Goal: Transaction & Acquisition: Purchase product/service

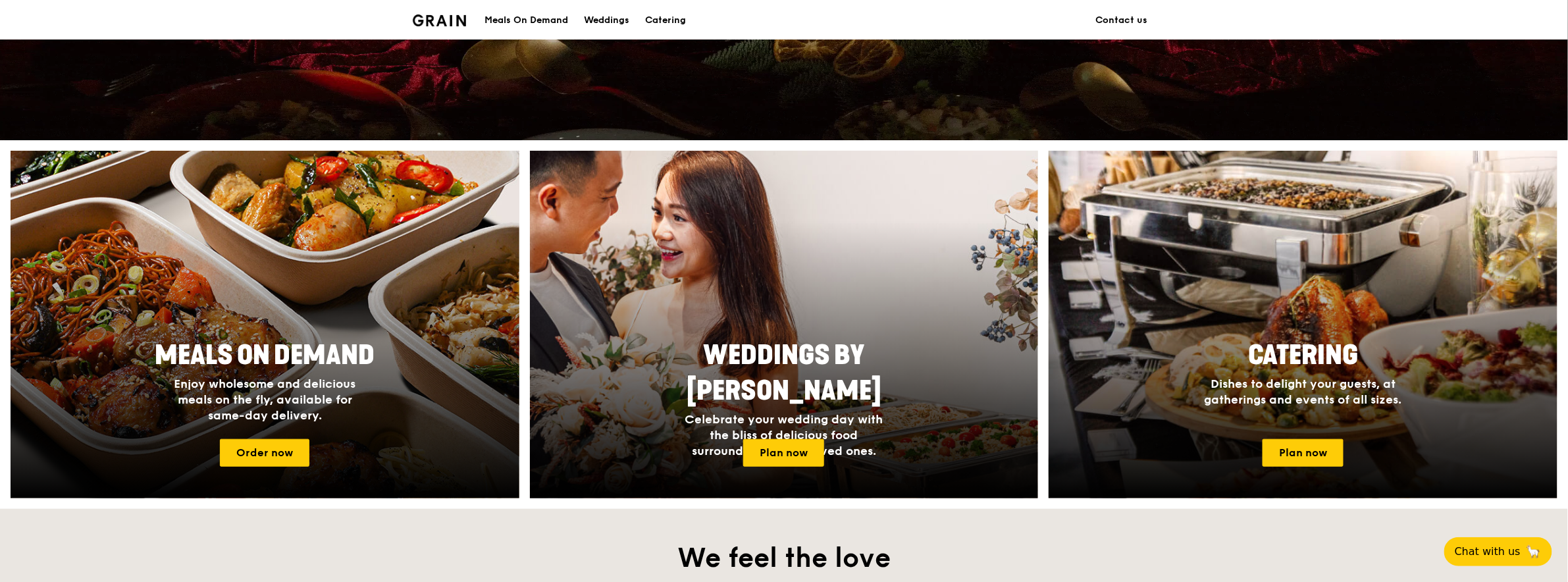
scroll to position [460, 0]
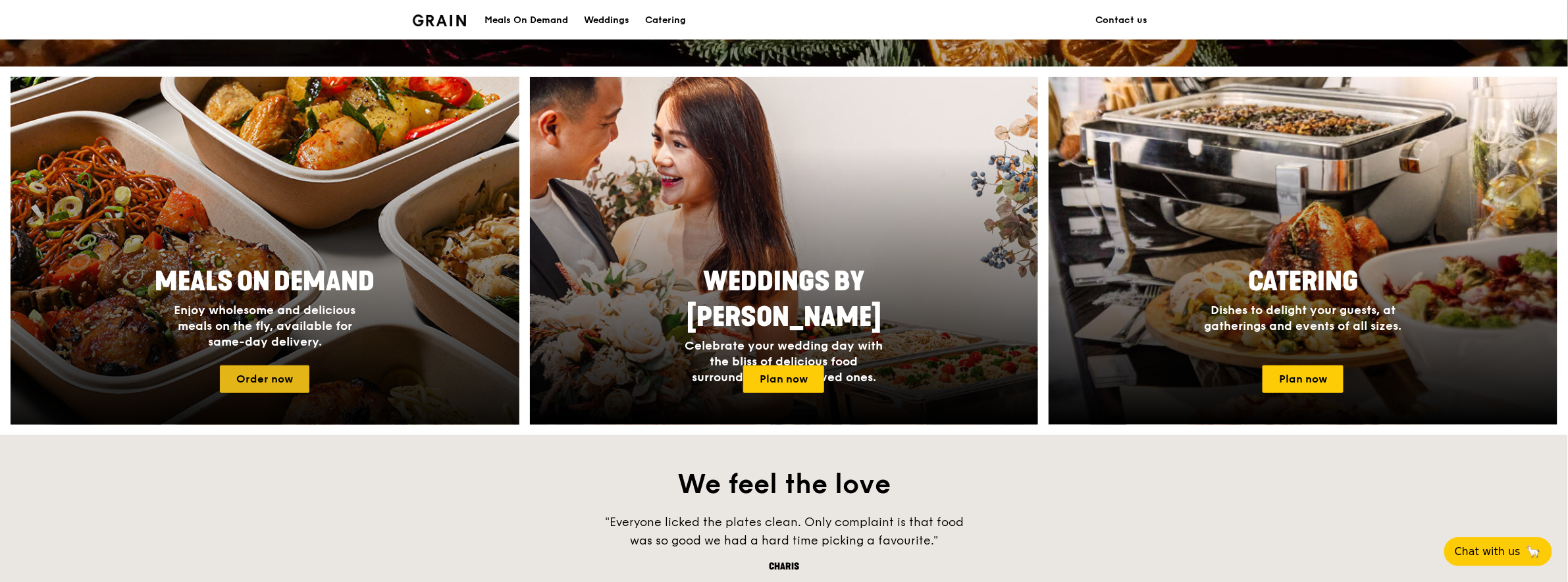
click at [277, 376] on link "Order now" at bounding box center [265, 379] width 90 height 28
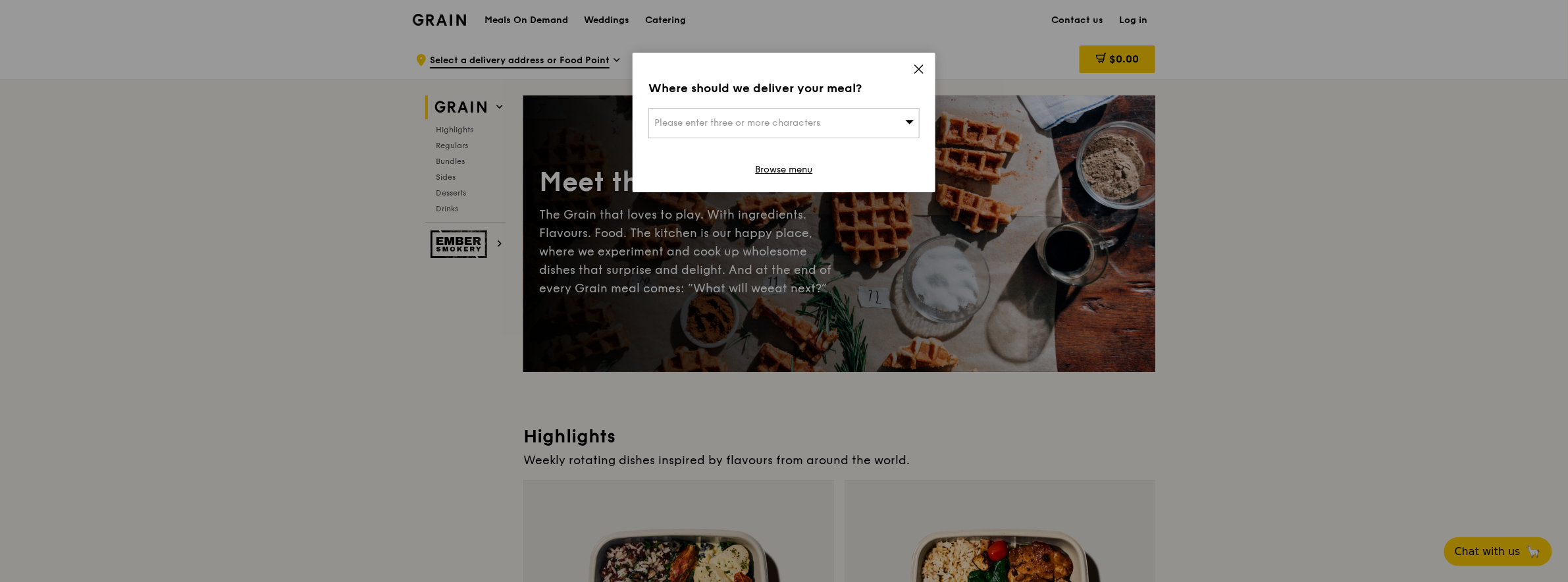
click at [899, 124] on div "Please enter three or more characters" at bounding box center [783, 123] width 271 height 30
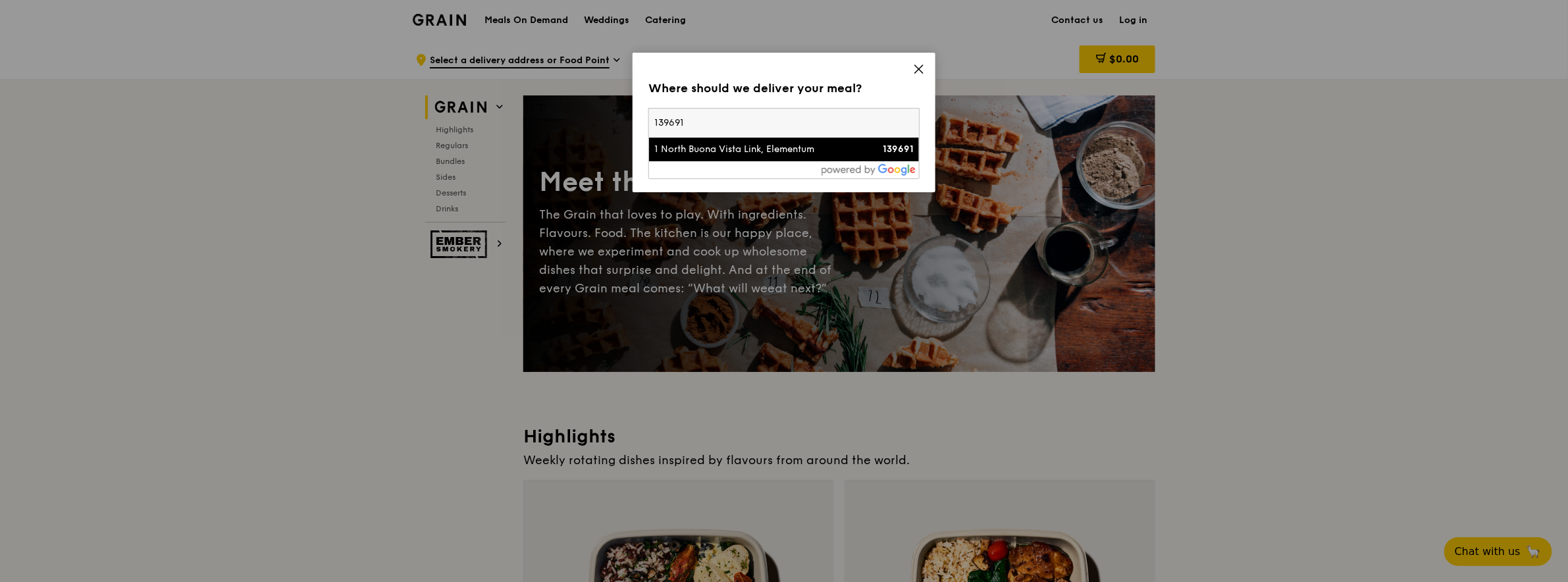
type input "139691"
click at [819, 159] on li "1 North Buona Vista Link, Elementum 139691" at bounding box center [783, 149] width 270 height 24
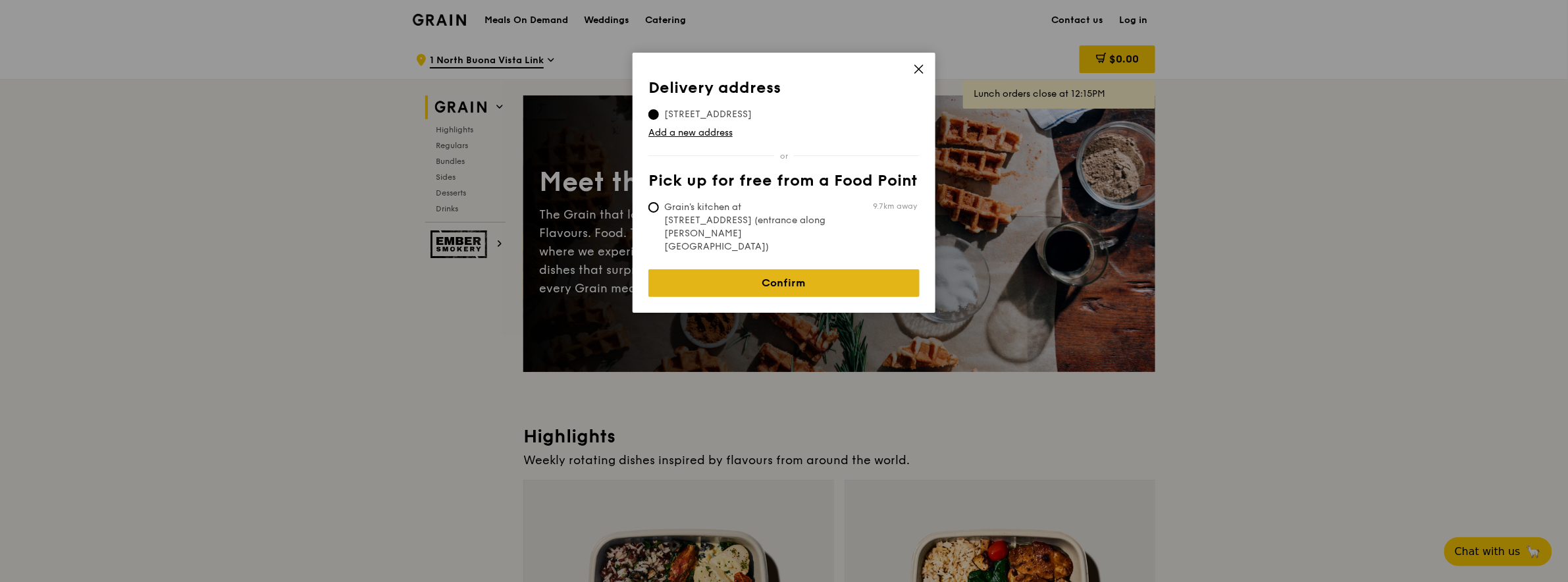
click at [850, 269] on link "Confirm" at bounding box center [783, 283] width 271 height 28
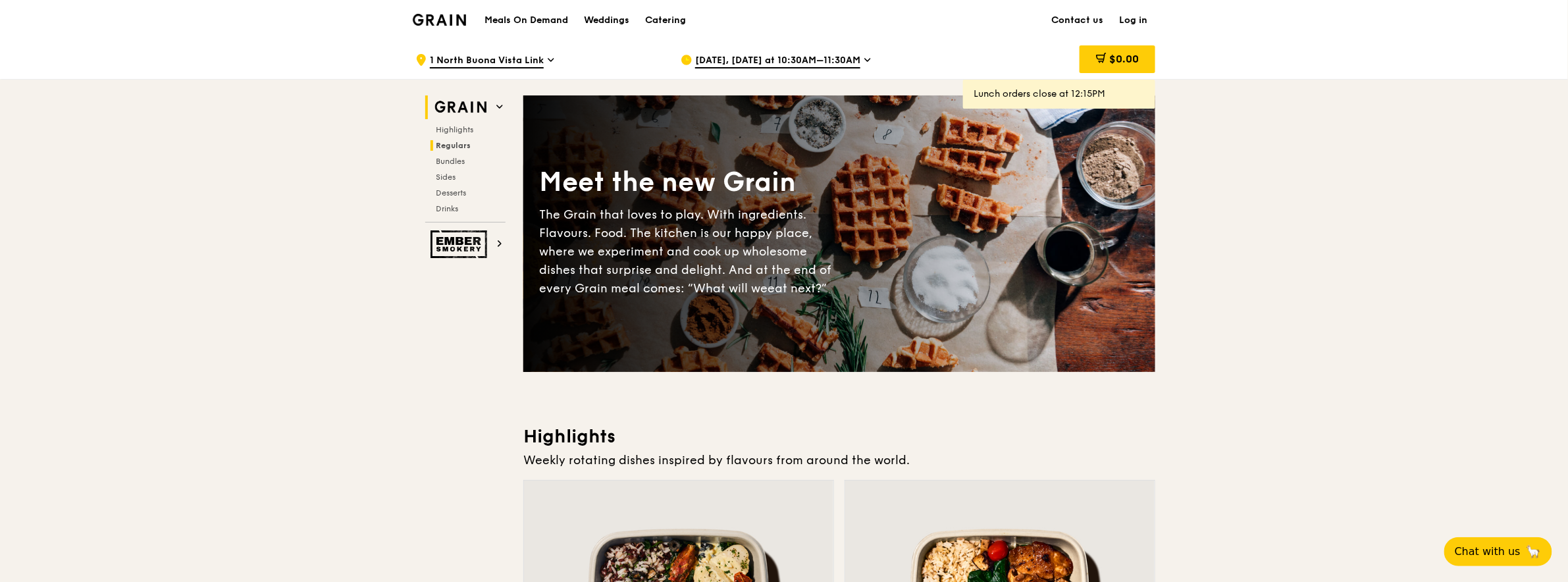
click at [462, 148] on span "Regulars" at bounding box center [453, 146] width 35 height 9
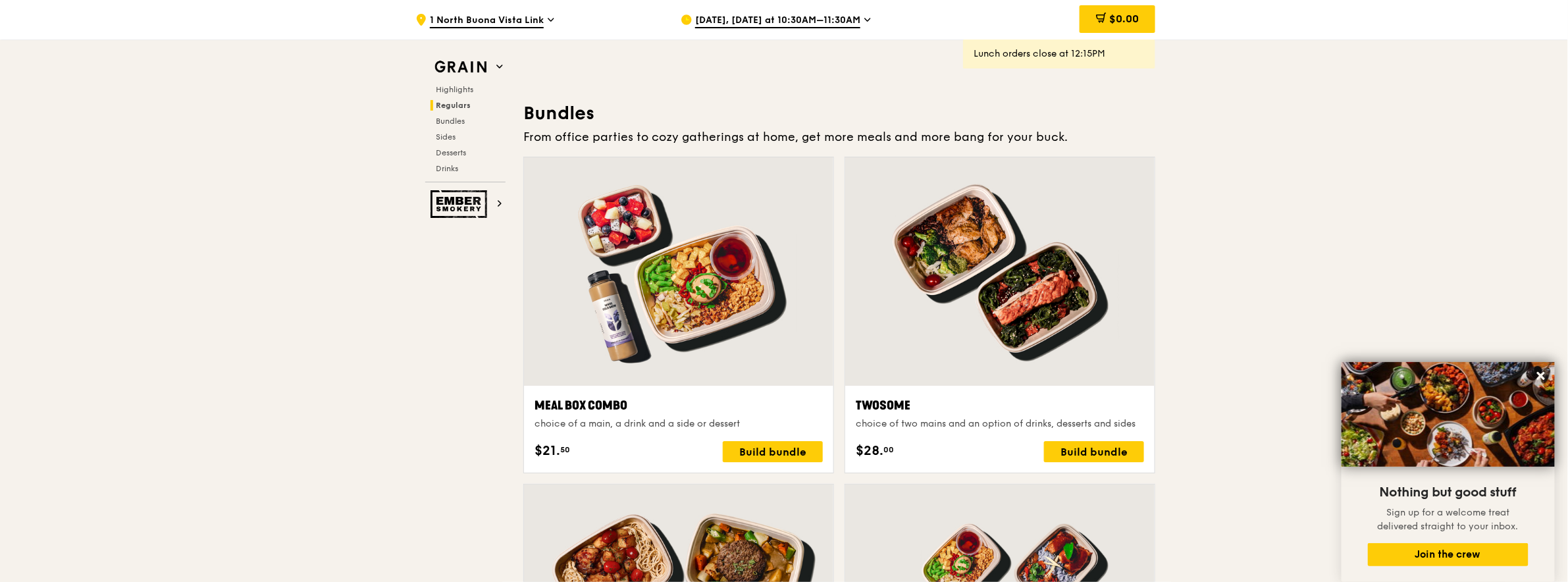
scroll to position [1852, 0]
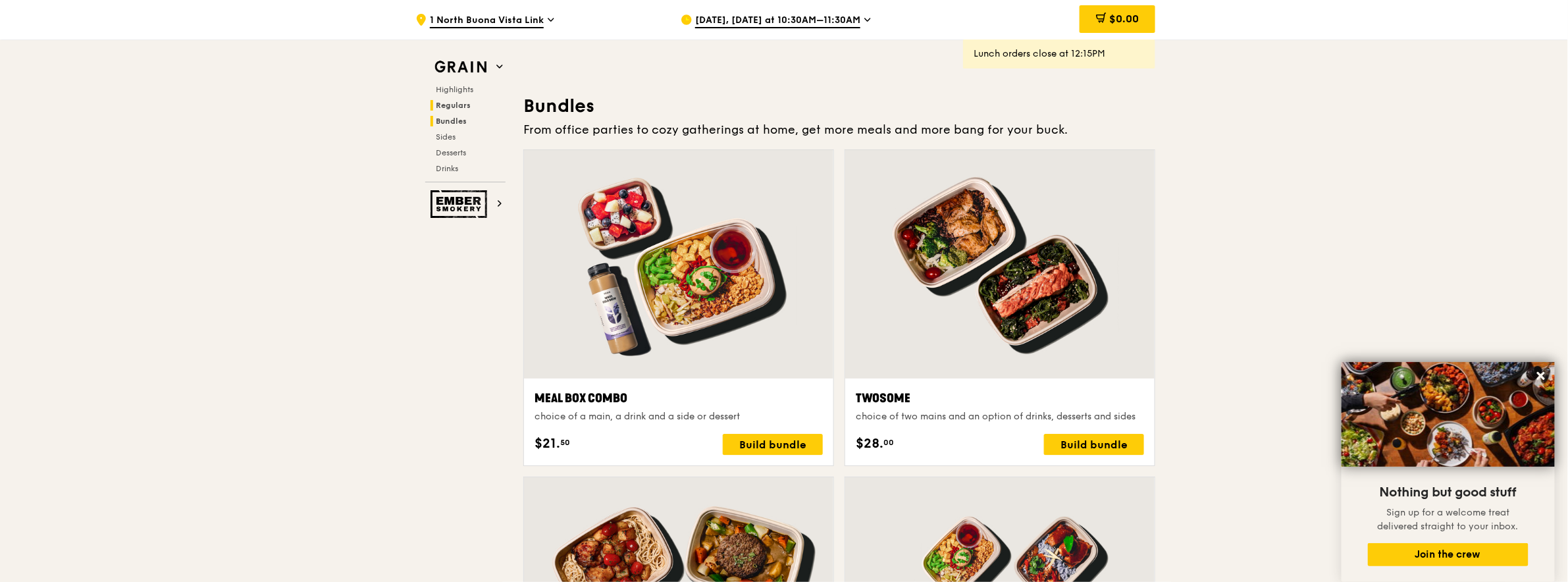
click at [450, 121] on span "Bundles" at bounding box center [451, 121] width 31 height 9
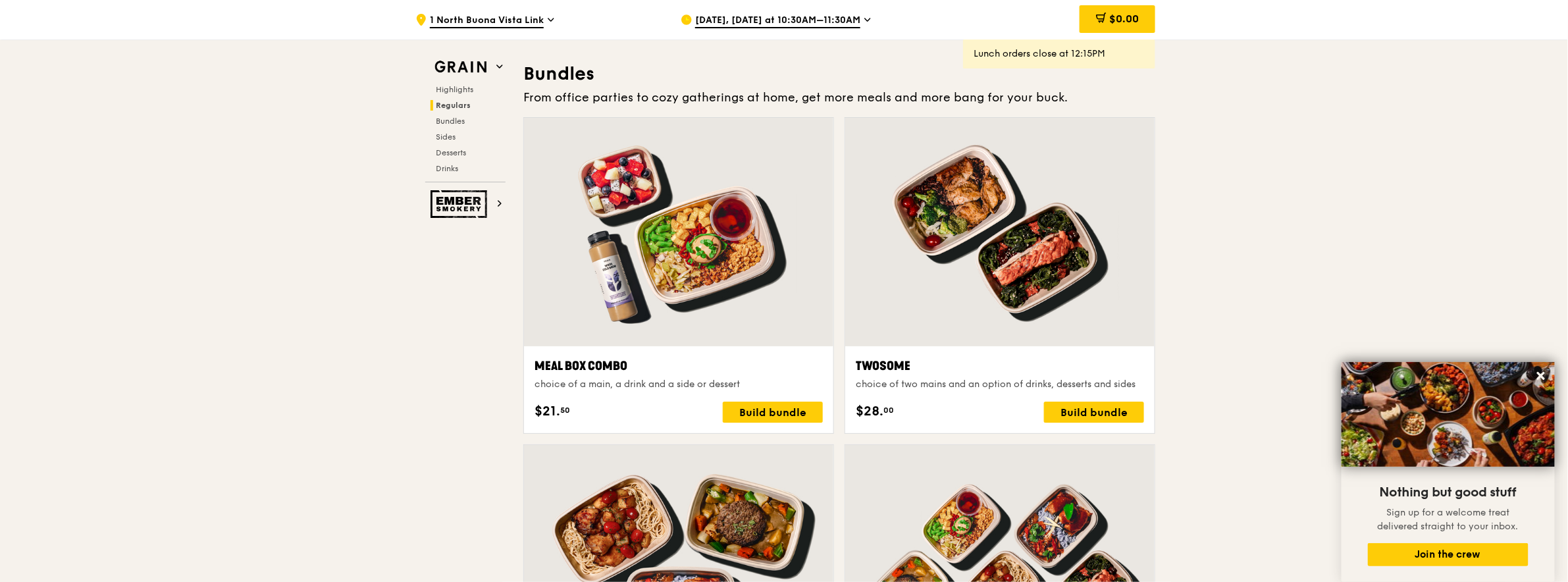
scroll to position [1892, 0]
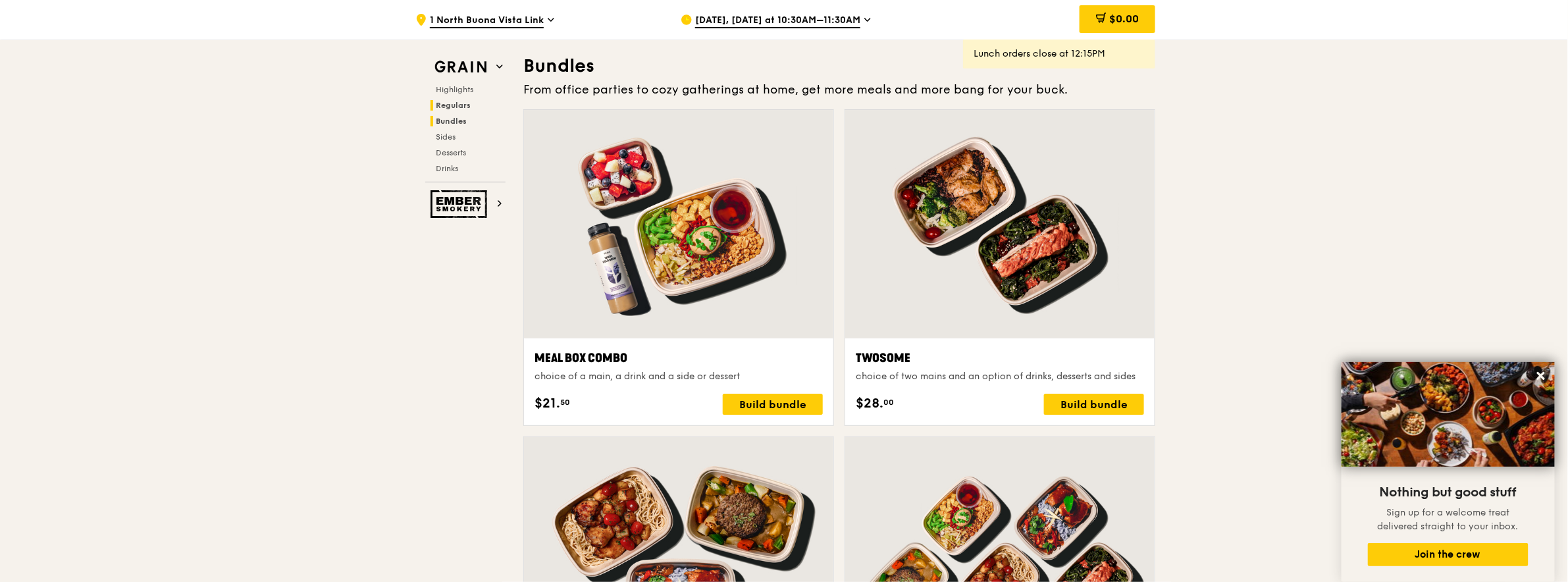
click at [447, 101] on span "Regulars" at bounding box center [453, 105] width 35 height 9
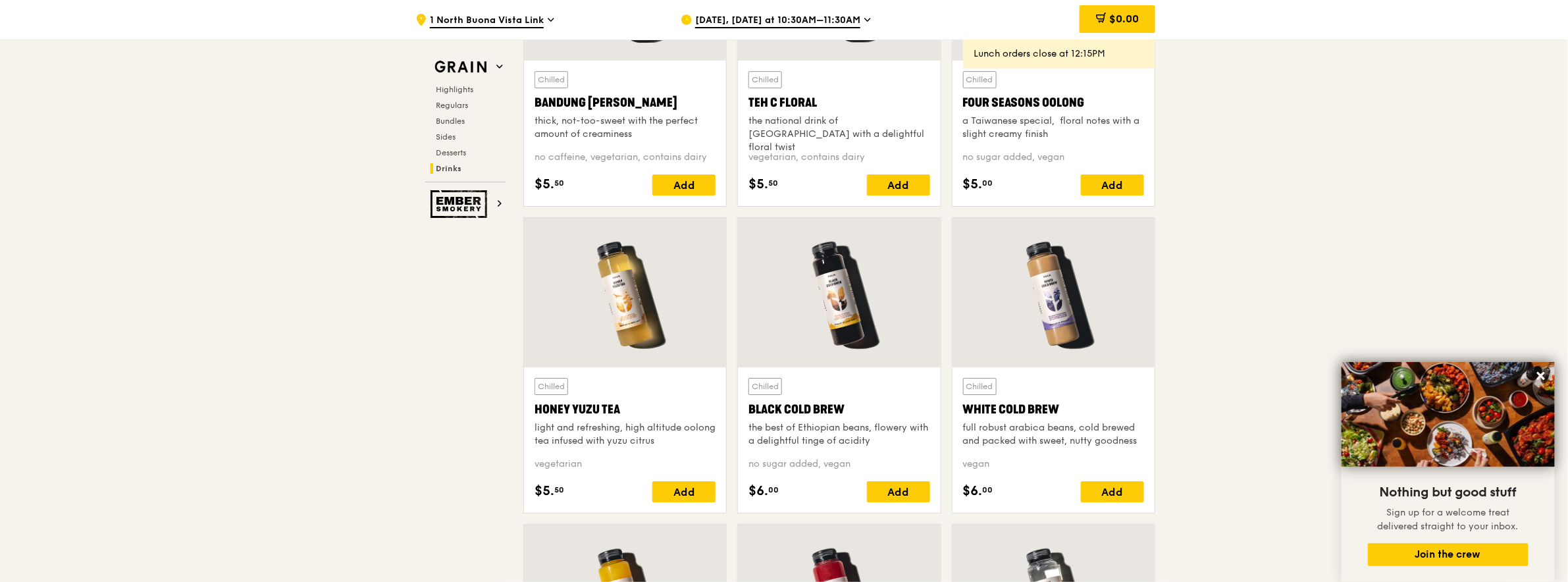
scroll to position [4615, 0]
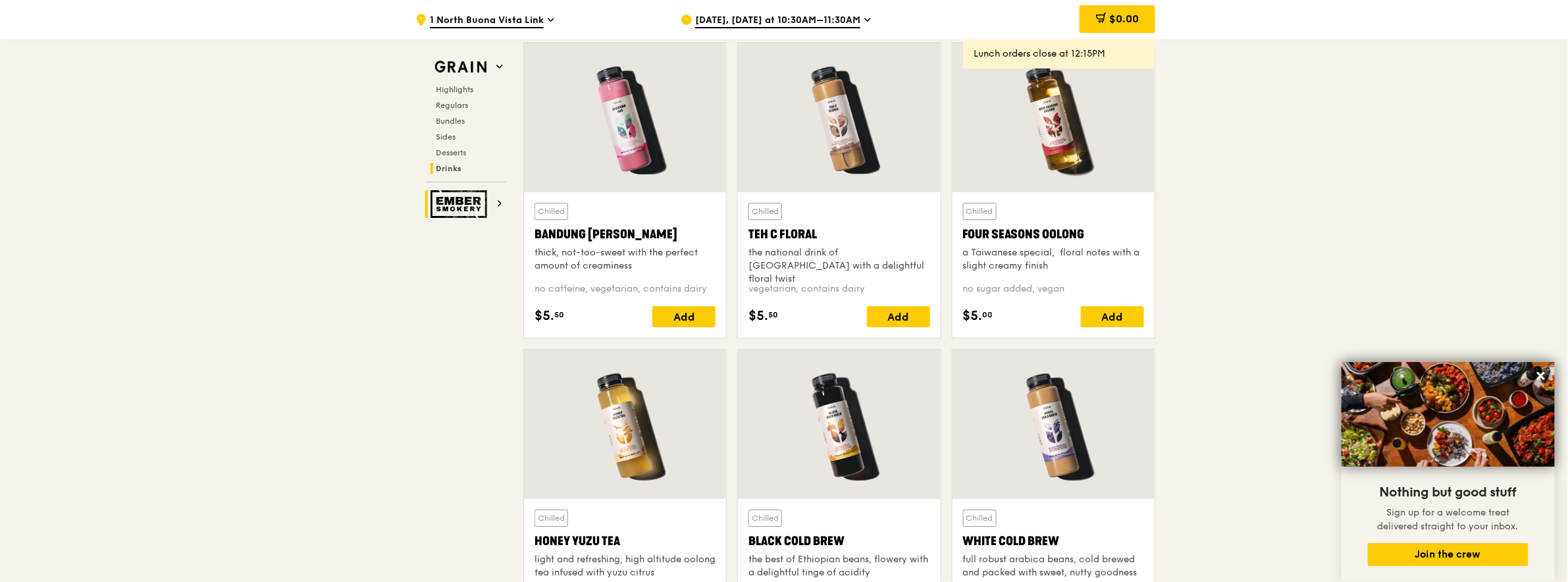
click at [502, 201] on icon at bounding box center [499, 203] width 7 height 7
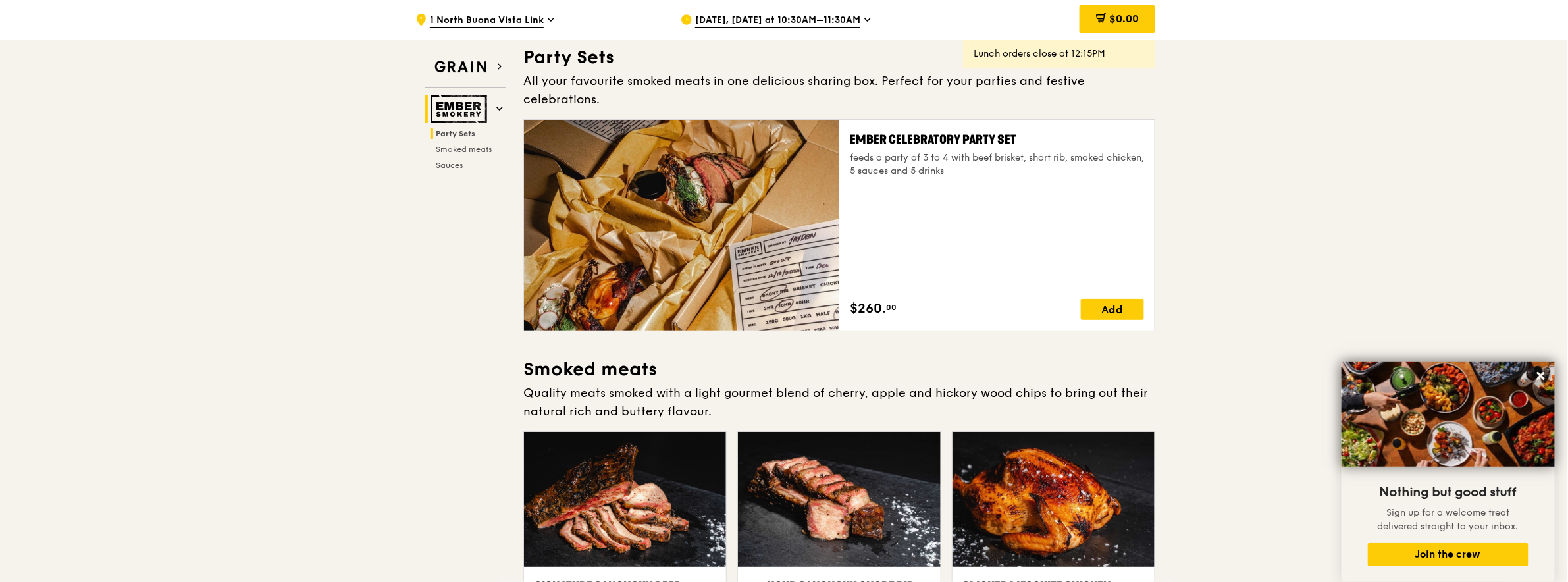
scroll to position [42, 0]
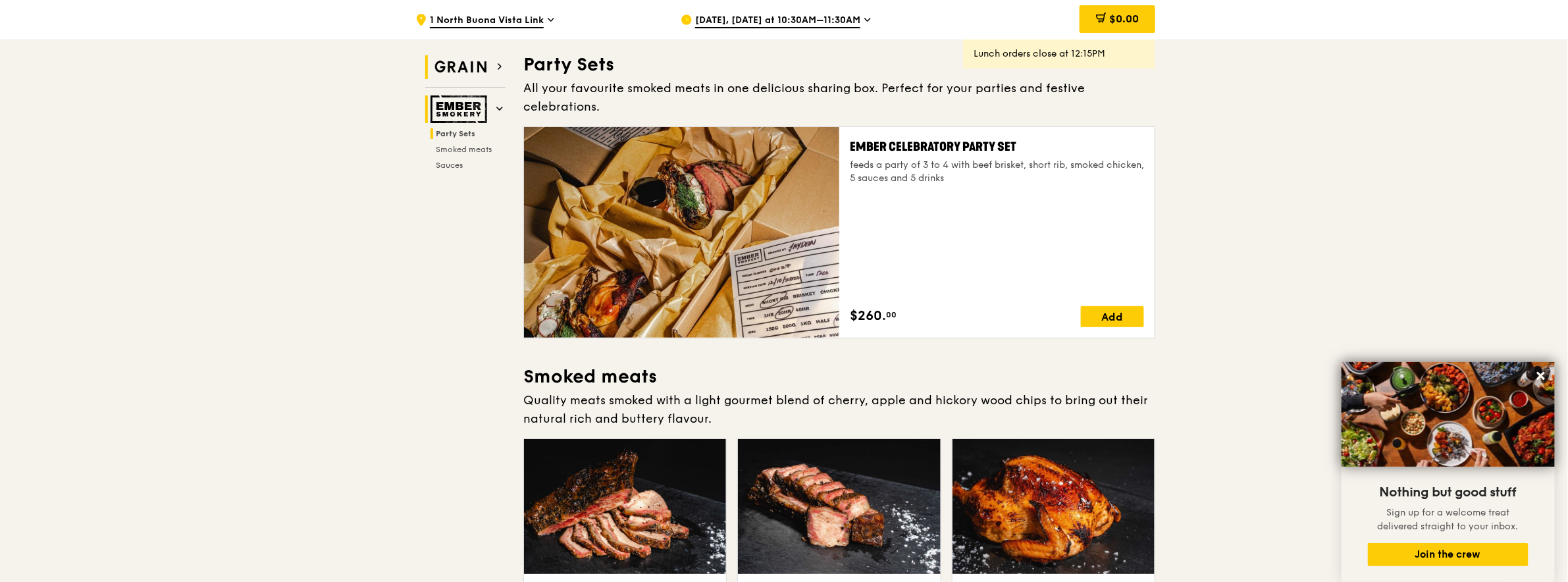
click at [501, 69] on icon at bounding box center [499, 66] width 7 height 7
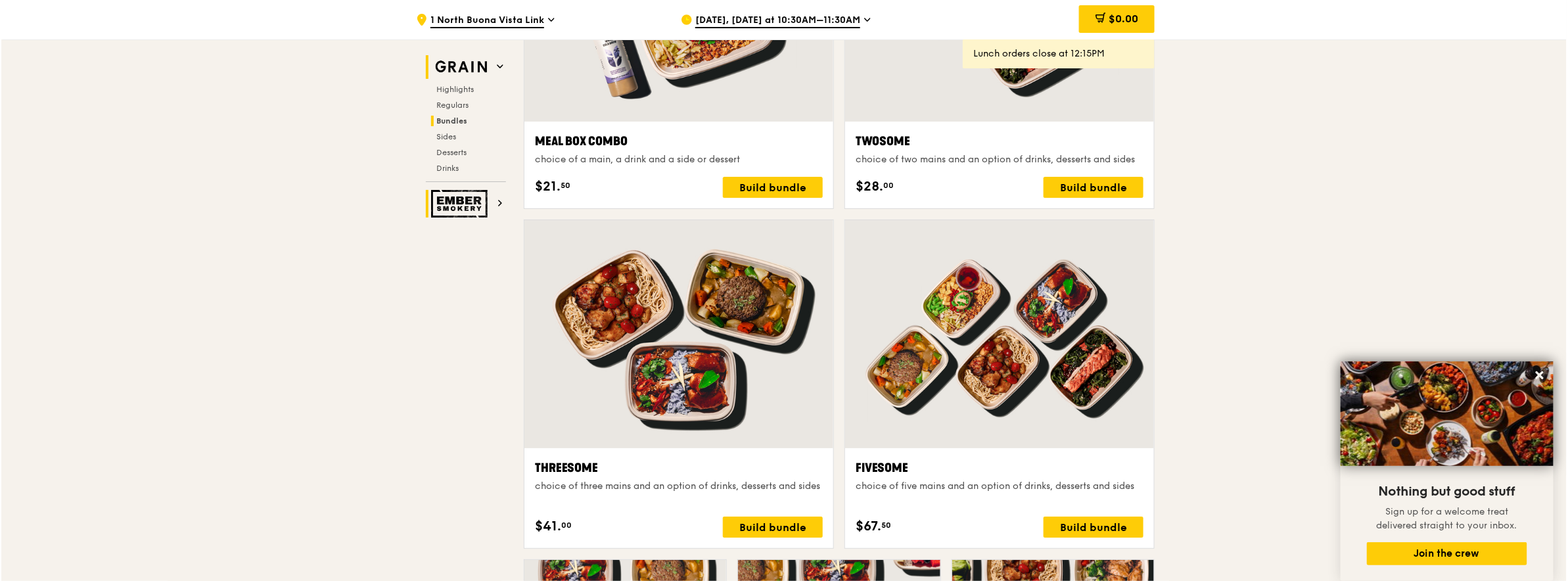
scroll to position [2123, 0]
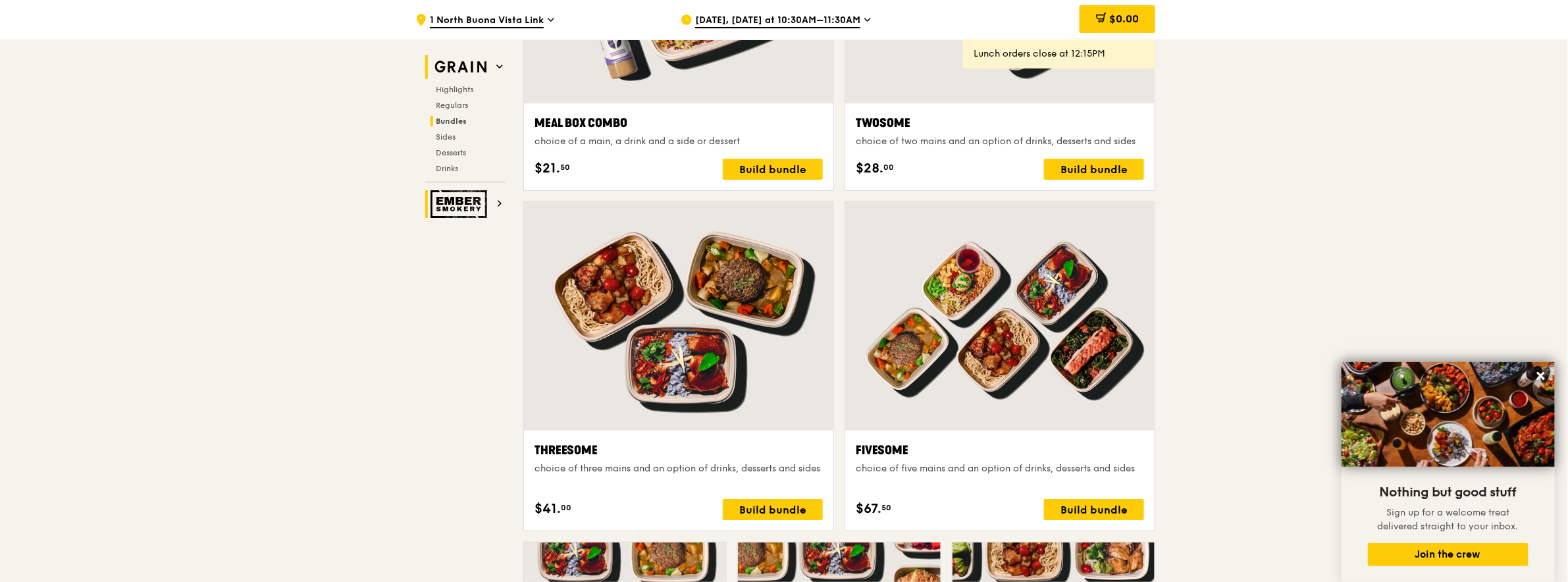
click at [1050, 423] on div at bounding box center [999, 316] width 309 height 228
click at [1098, 510] on div "Build bundle" at bounding box center [1094, 509] width 100 height 21
click at [1082, 510] on div "Build bundle" at bounding box center [1094, 509] width 100 height 21
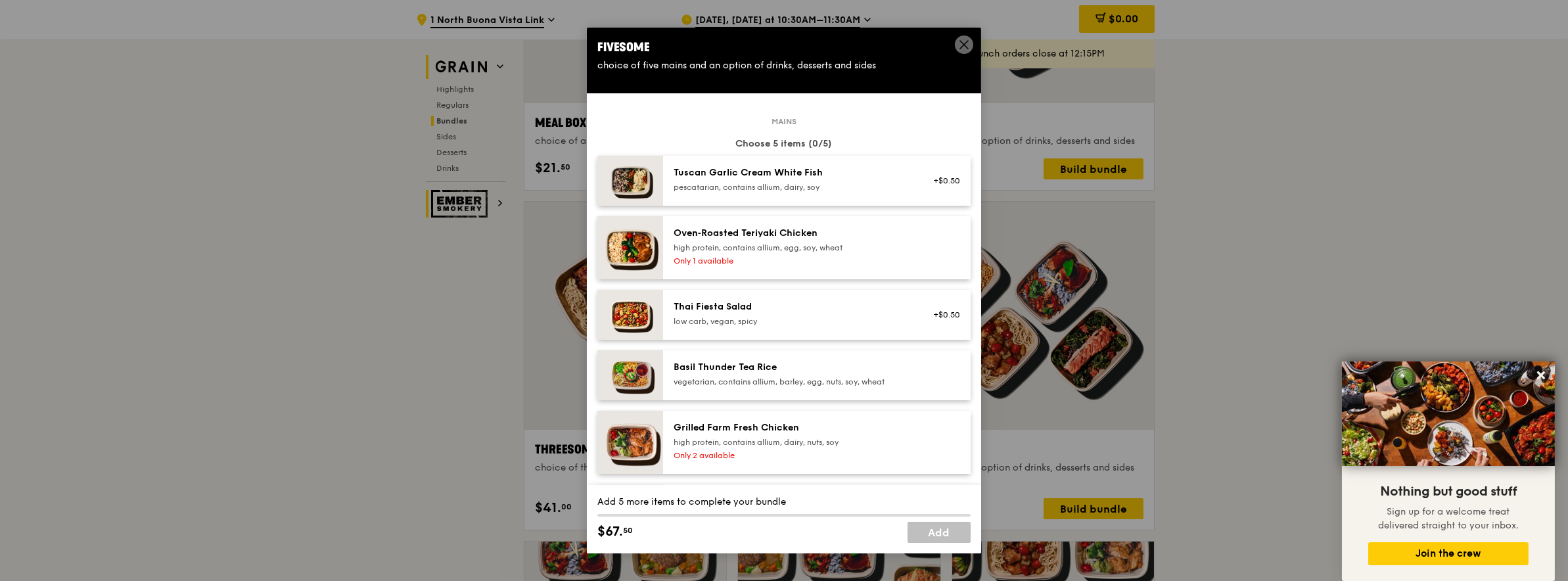
click at [650, 247] on img at bounding box center [630, 247] width 66 height 63
click at [636, 430] on img at bounding box center [630, 442] width 66 height 63
click at [636, 429] on img at bounding box center [630, 442] width 66 height 63
click at [634, 366] on img at bounding box center [630, 375] width 66 height 50
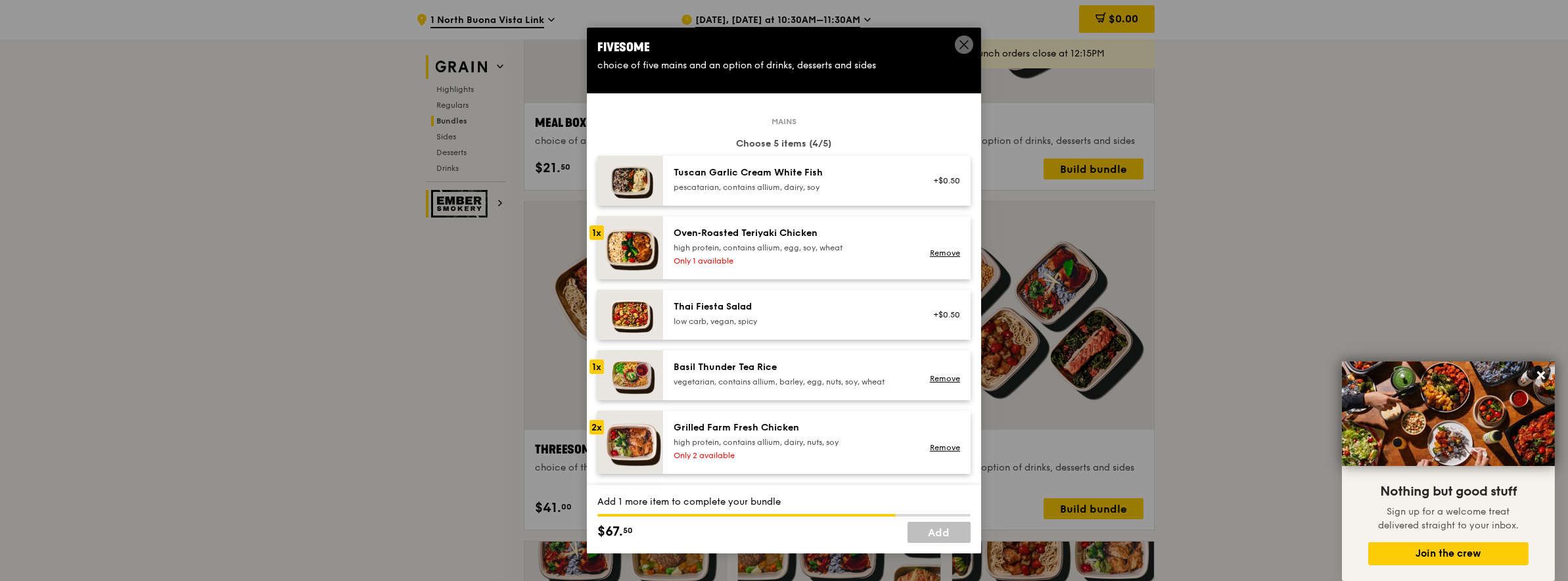
click at [633, 318] on img at bounding box center [630, 314] width 66 height 50
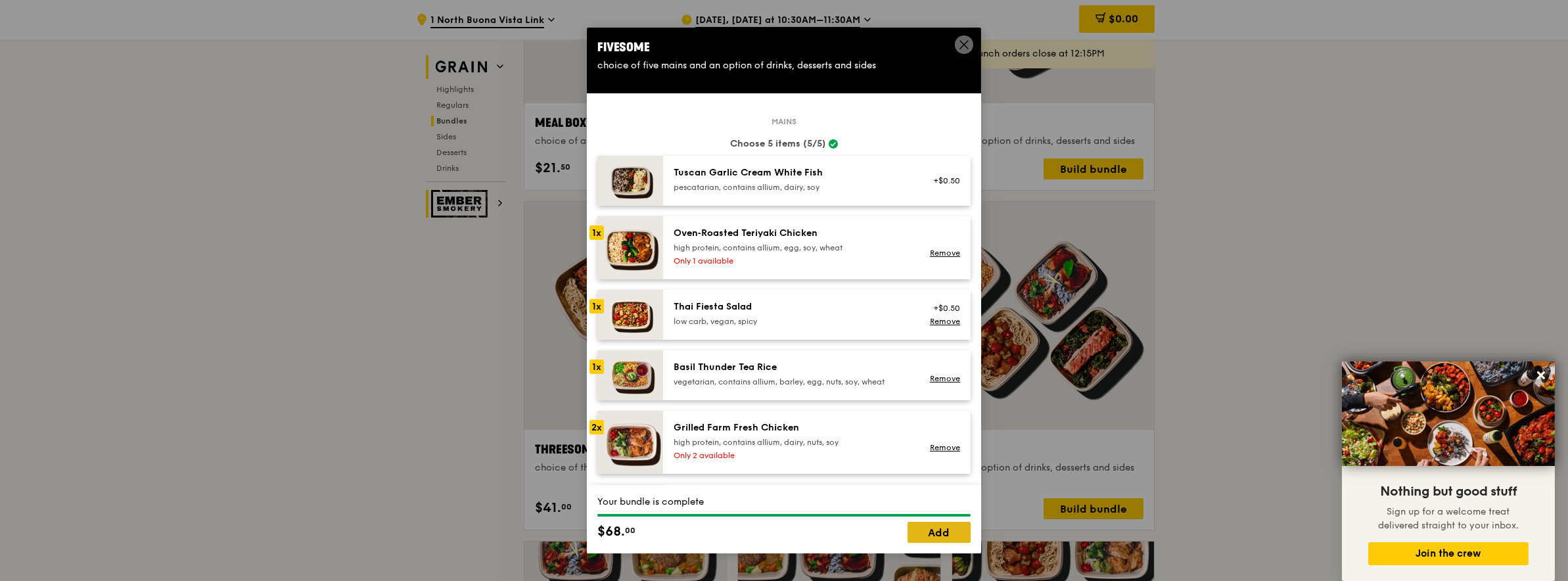
click at [941, 538] on link "Add" at bounding box center [939, 532] width 63 height 21
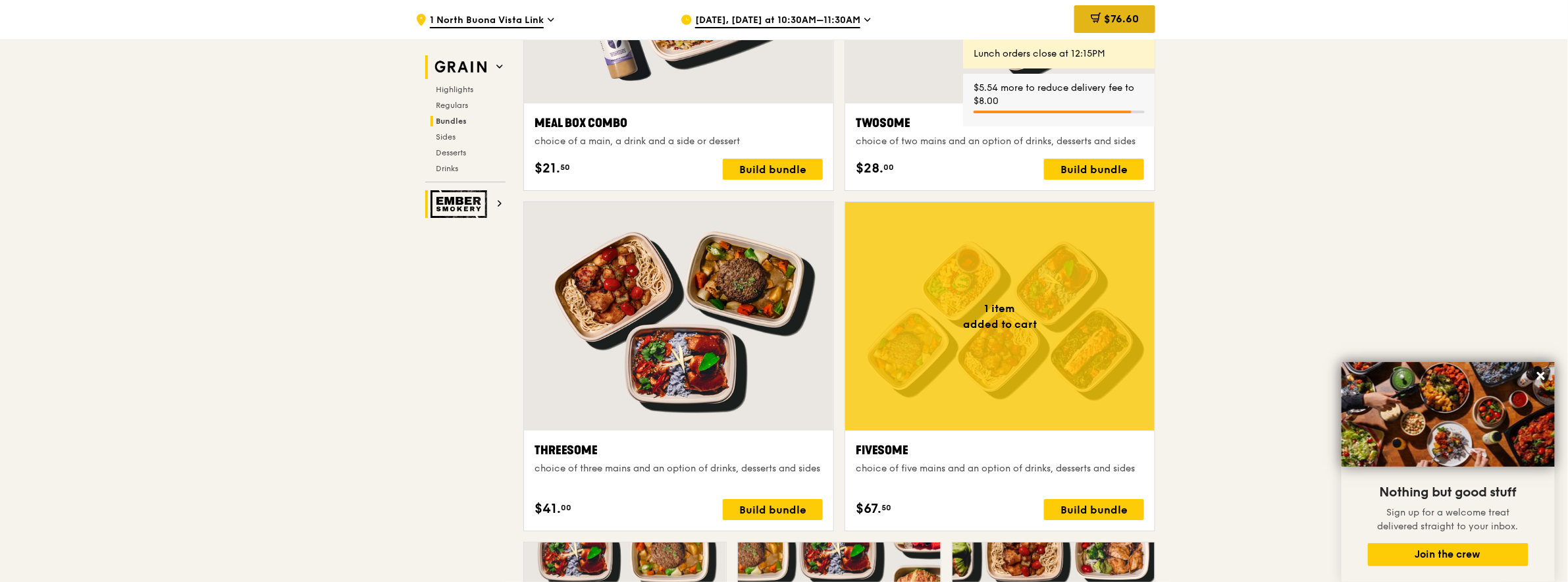
click at [1118, 9] on div "$76.60" at bounding box center [1115, 19] width 81 height 28
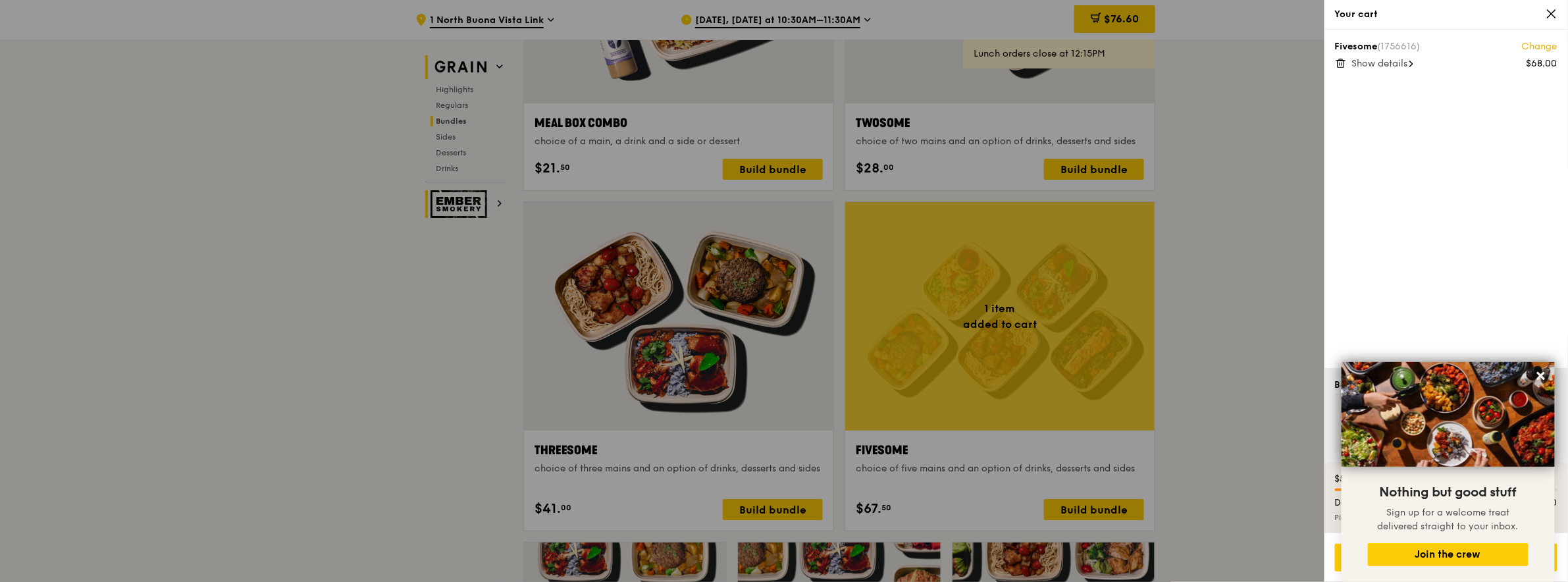
click at [1368, 64] on span "Show details" at bounding box center [1379, 63] width 56 height 11
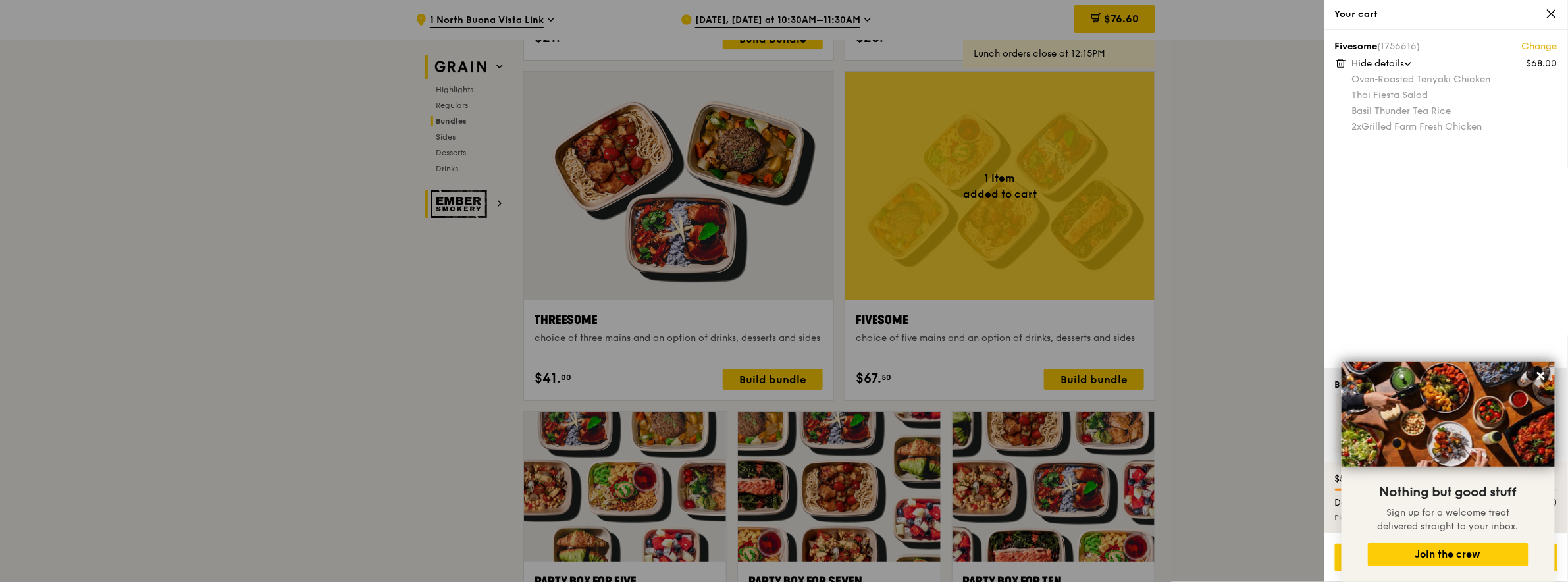
scroll to position [2259, 0]
click at [1541, 374] on icon at bounding box center [1540, 376] width 12 height 12
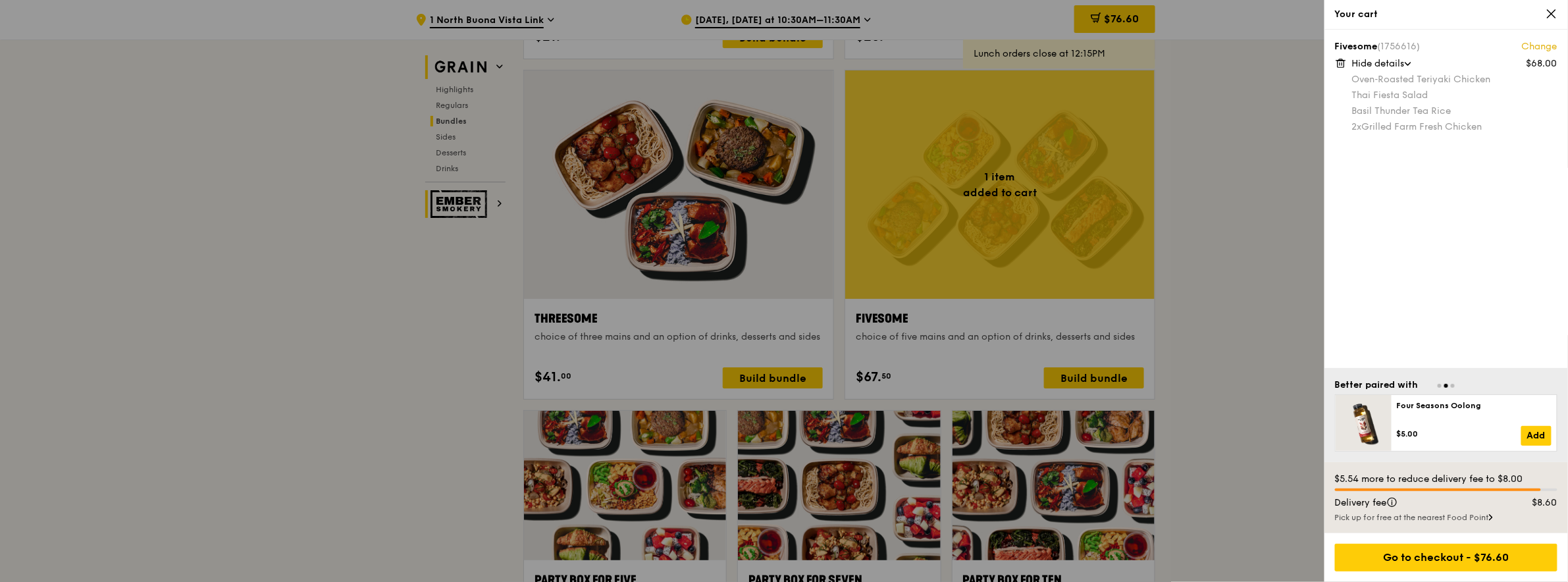
click at [772, 380] on div at bounding box center [784, 291] width 1568 height 582
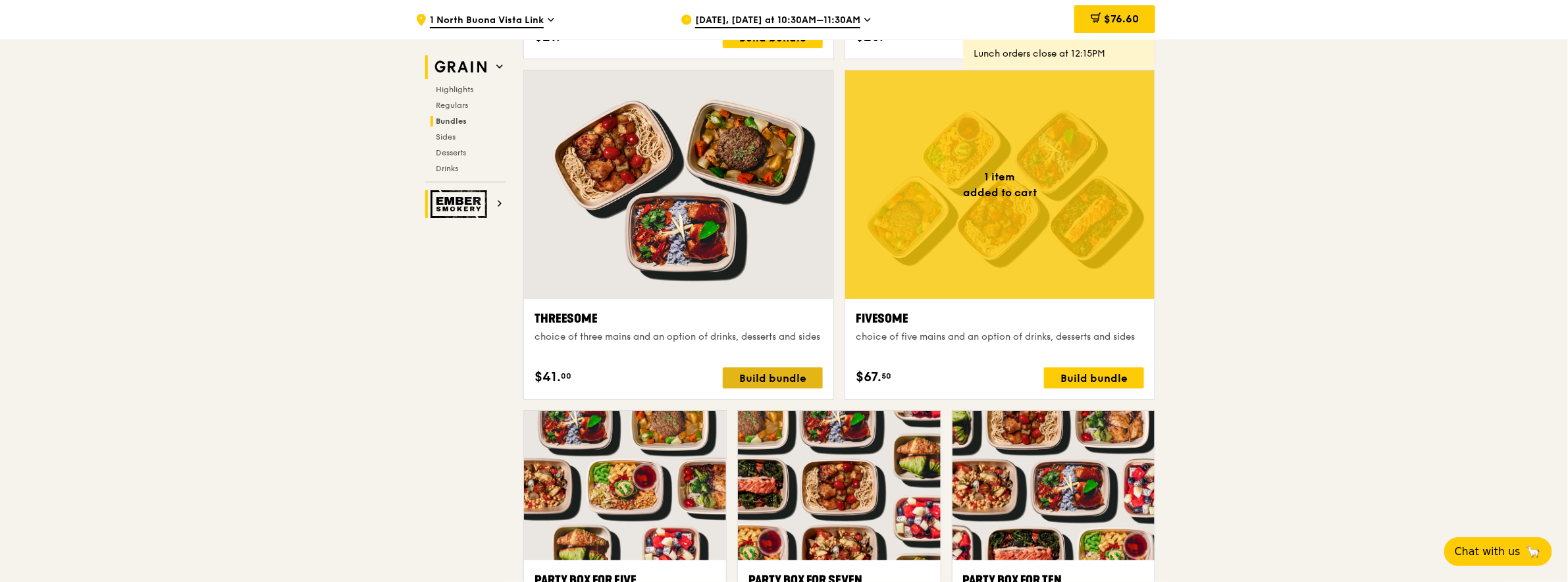
click at [775, 374] on div "Build bundle" at bounding box center [772, 377] width 100 height 21
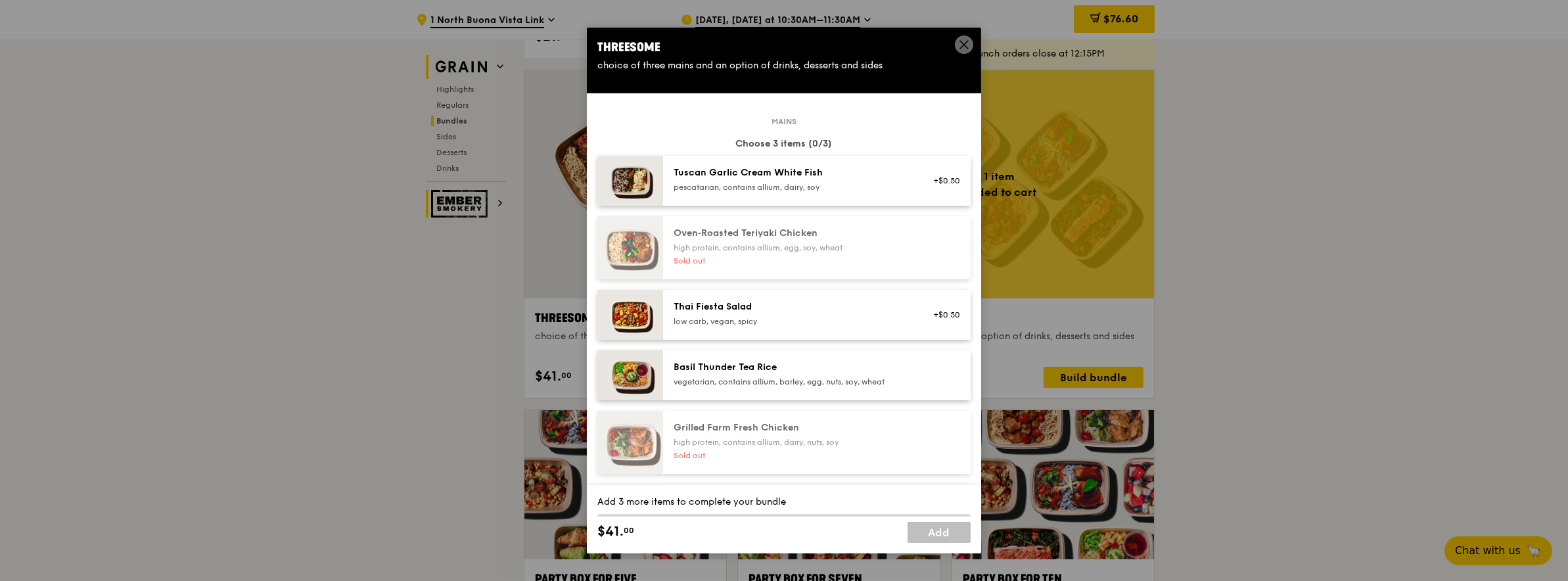
click at [787, 173] on div "Tuscan Garlic Cream White Fish" at bounding box center [792, 173] width 236 height 13
click at [750, 316] on div "low carb, vegan, spicy" at bounding box center [792, 321] width 236 height 11
click at [752, 366] on div "Basil Thunder Tea Rice" at bounding box center [792, 367] width 236 height 13
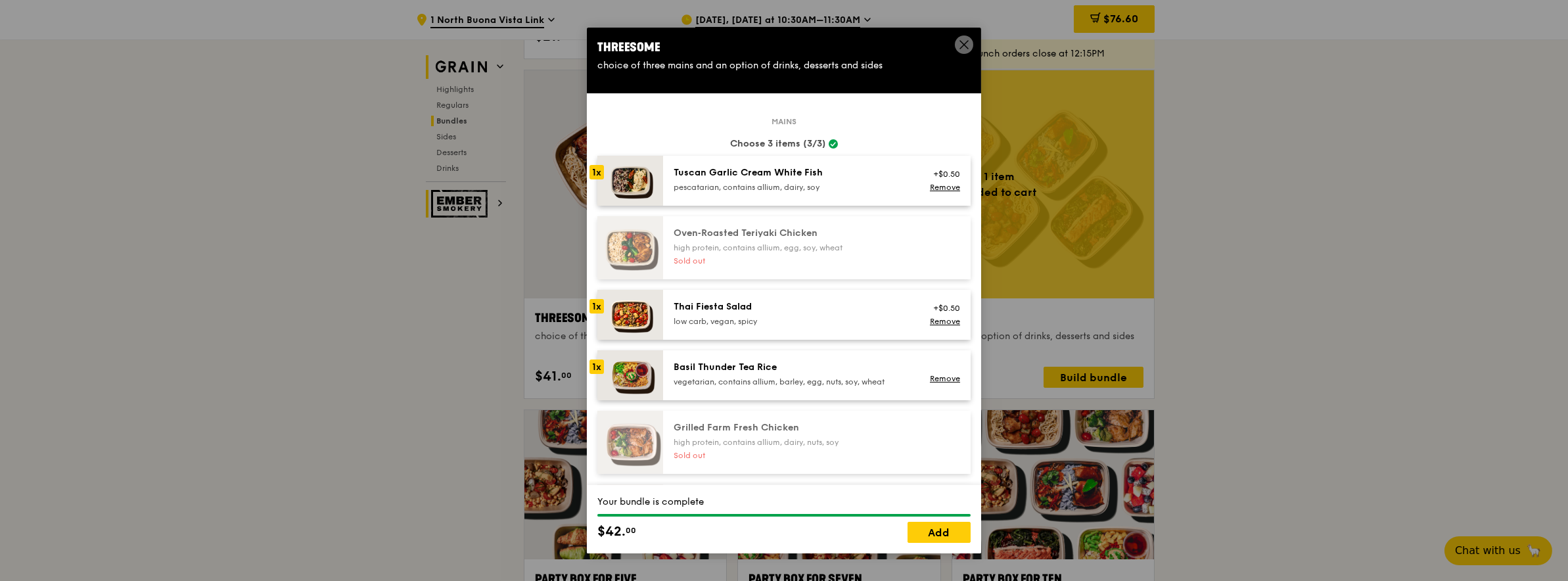
click at [765, 372] on div "Basil Thunder Tea Rice" at bounding box center [792, 367] width 236 height 13
click at [764, 374] on div "Basil Thunder Tea Rice vegetarian, contains allium, barley, egg, nuts, soy, whe…" at bounding box center [792, 374] width 236 height 26
click at [951, 531] on link "Add" at bounding box center [939, 532] width 63 height 21
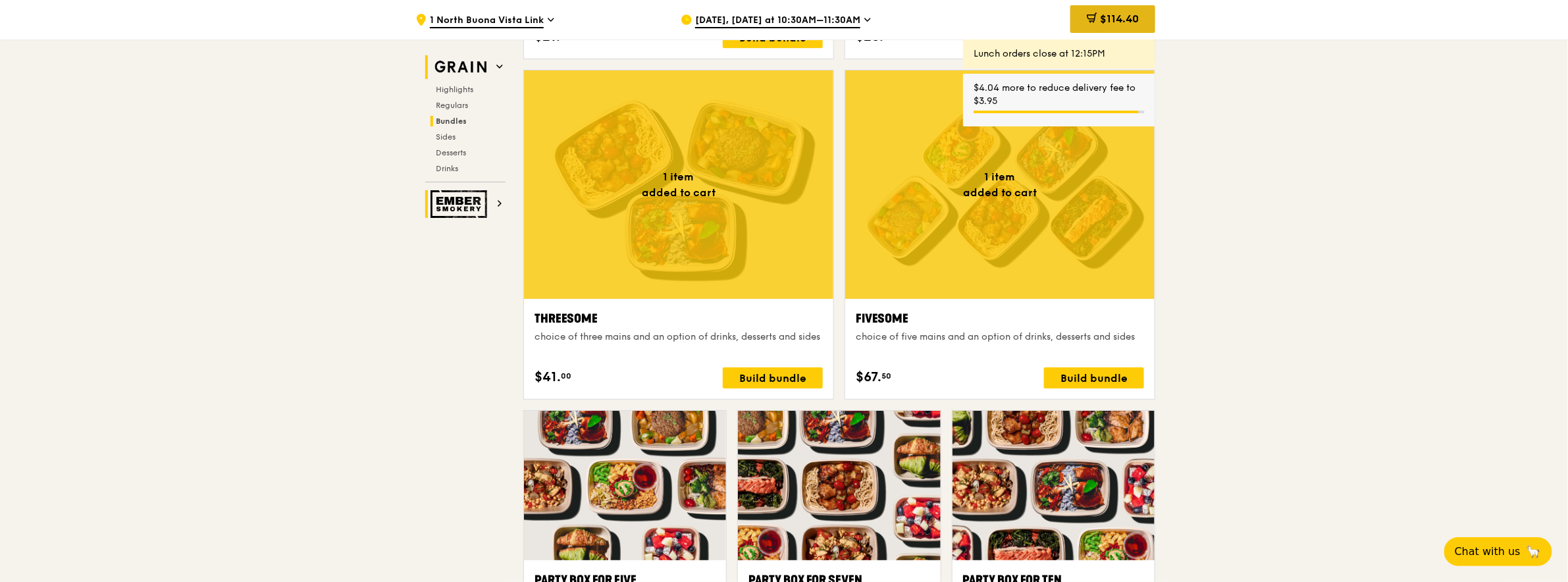
click at [1112, 11] on div "$114.40" at bounding box center [1112, 19] width 85 height 28
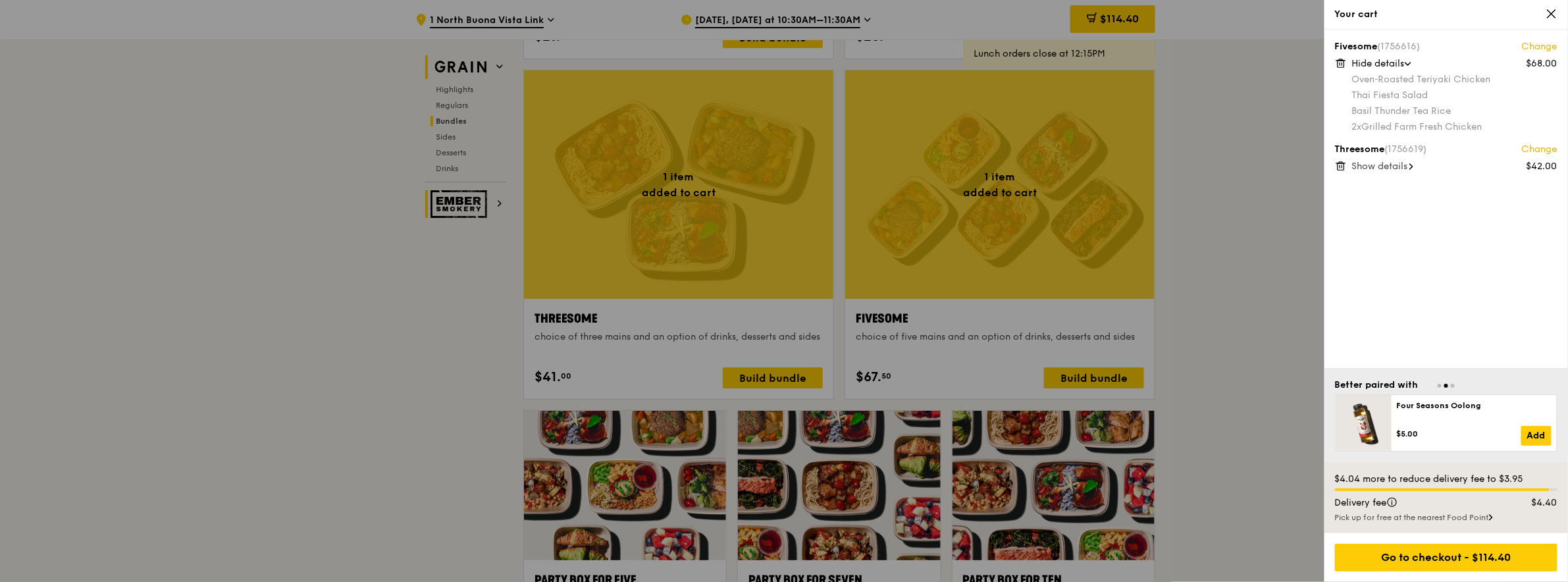
click at [1499, 515] on div "Pick up for free at the nearest Food Point" at bounding box center [1446, 517] width 222 height 11
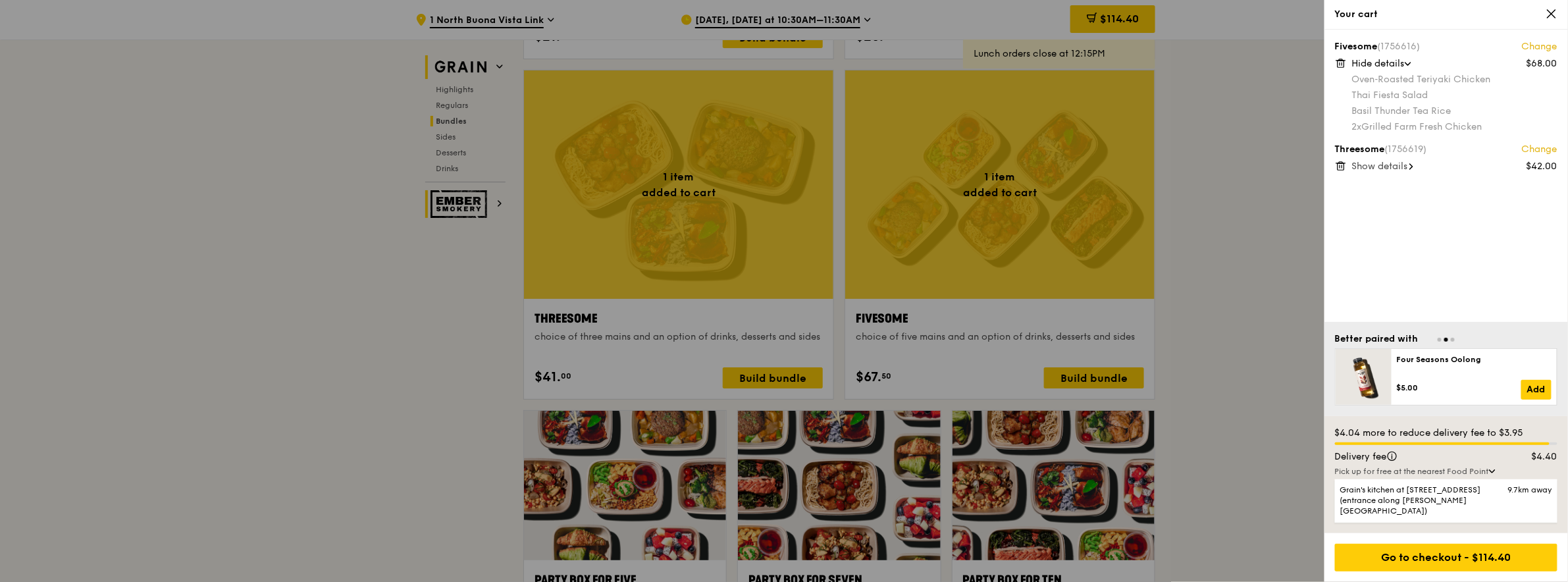
click at [1249, 465] on div at bounding box center [784, 291] width 1568 height 582
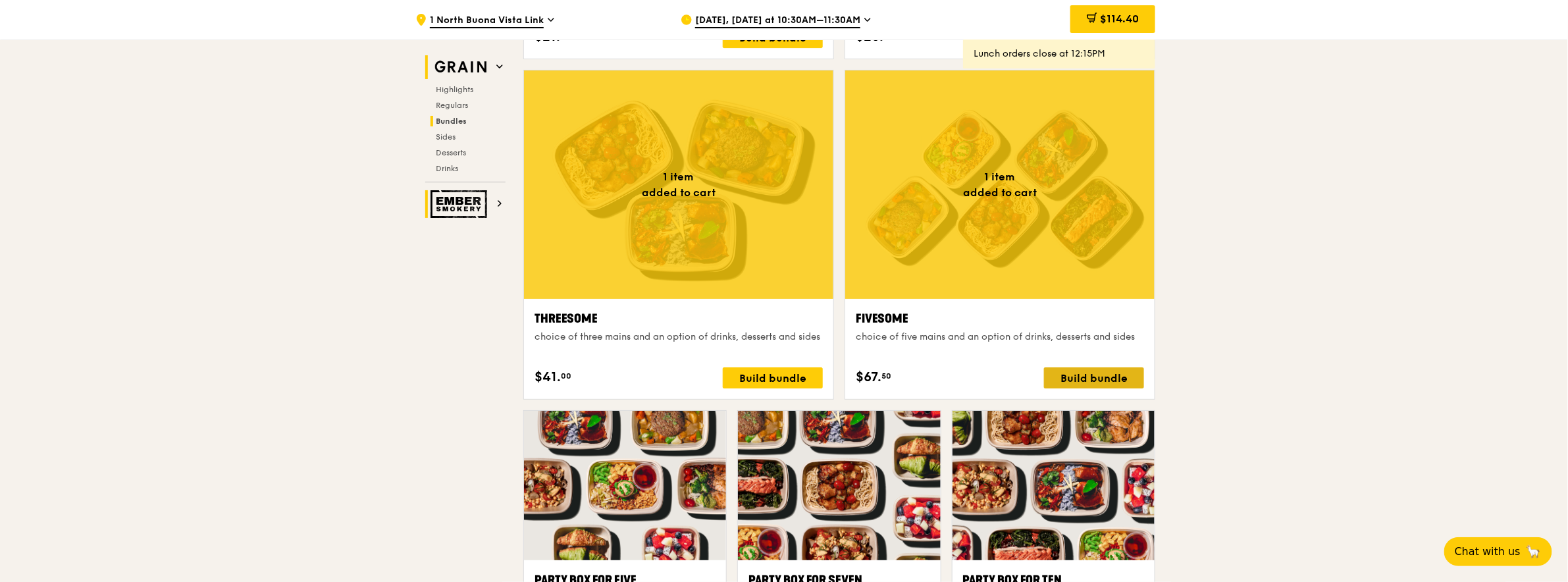
click at [1100, 380] on div "Build bundle" at bounding box center [1094, 377] width 100 height 21
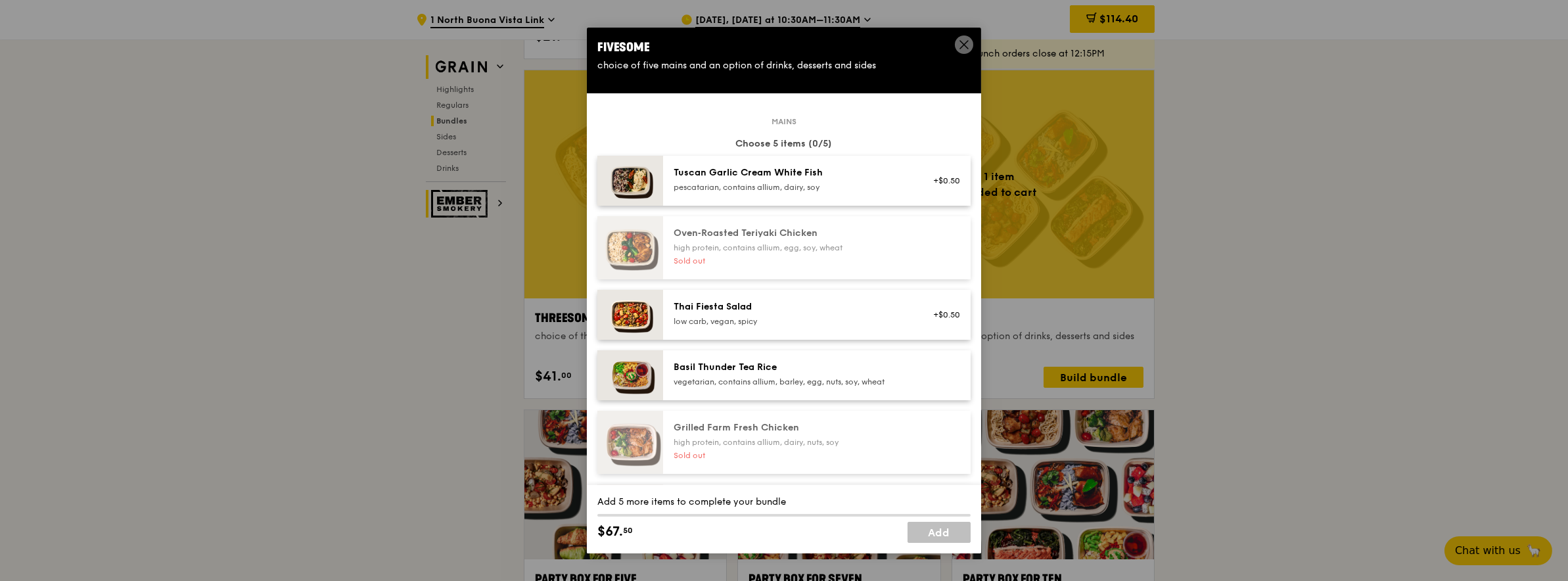
click at [724, 301] on div "Thai Fiesta Salad" at bounding box center [792, 306] width 236 height 13
click at [719, 350] on div "Basil Thunder Tea Rice vegetarian, contains allium, barley, egg, nuts, soy, whe…" at bounding box center [816, 375] width 307 height 50
click at [719, 400] on div "Mains Choose 5 items (2/5) Tuscan Garlic Cream White Fish pescatarian, contains…" at bounding box center [784, 444] width 373 height 647
click at [717, 429] on div "Grilled Farm Fresh Chicken" at bounding box center [792, 428] width 236 height 13
click at [746, 180] on div "Tuscan Garlic Cream White Fish pescatarian, contains allium, dairy, soy" at bounding box center [792, 179] width 236 height 26
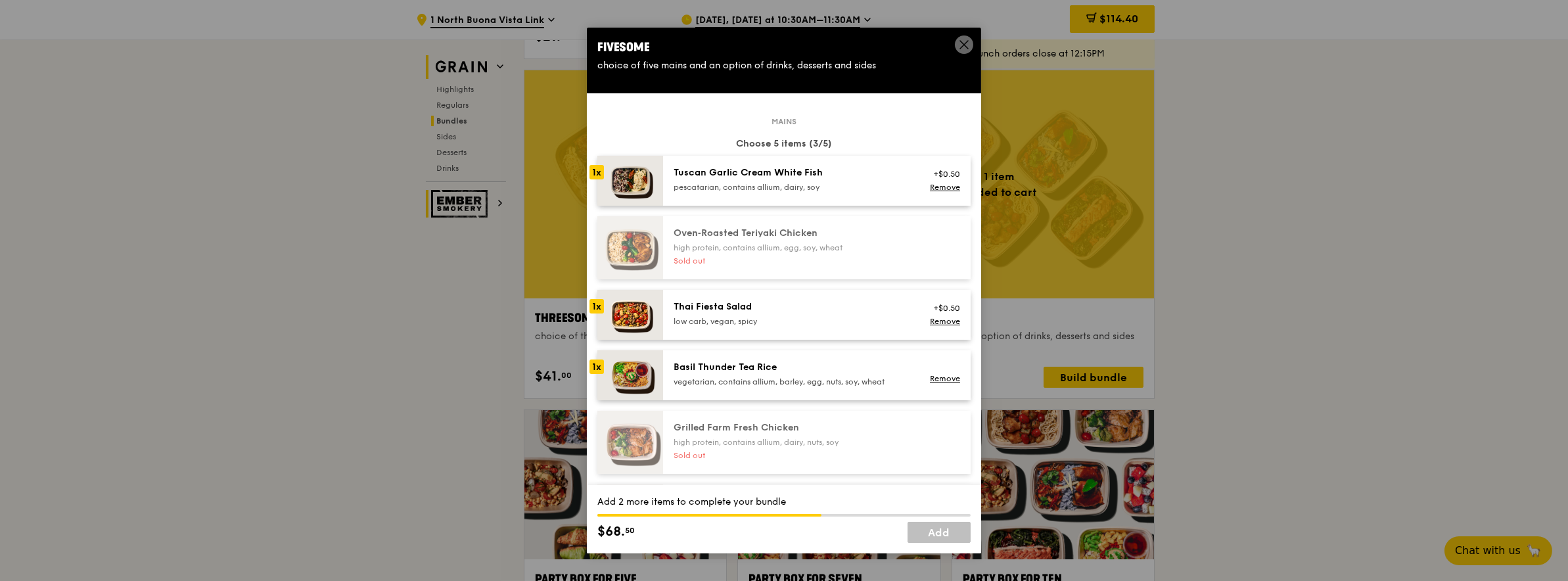
click at [746, 180] on div "Tuscan Garlic Cream White Fish pescatarian, contains allium, dairy, soy" at bounding box center [792, 179] width 236 height 26
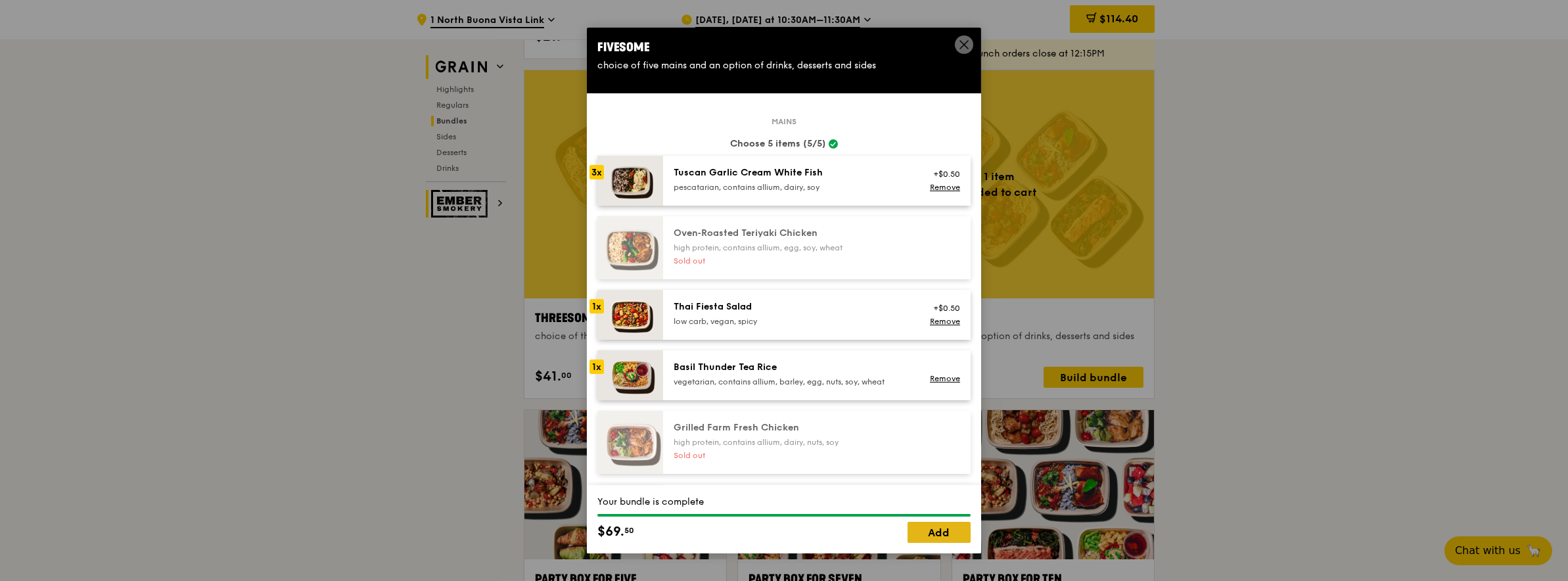
click at [917, 525] on link "Add" at bounding box center [939, 532] width 63 height 21
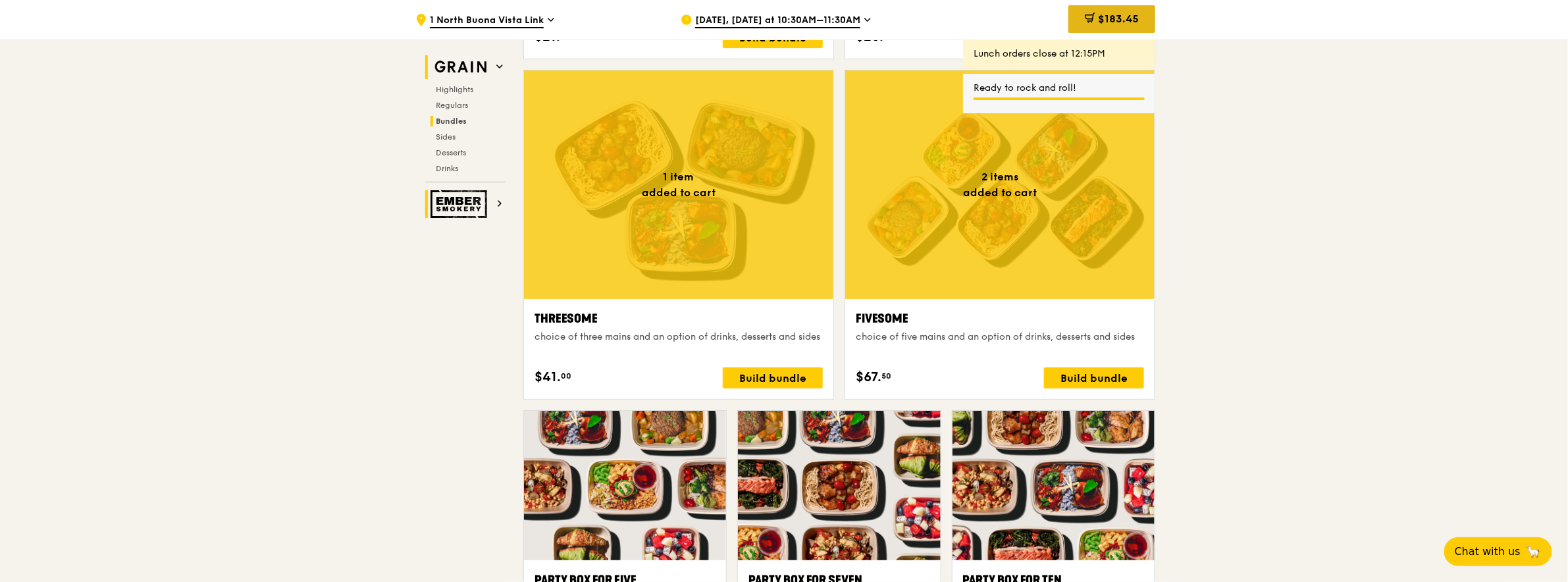
click at [1106, 9] on div "$183.45" at bounding box center [1112, 19] width 87 height 28
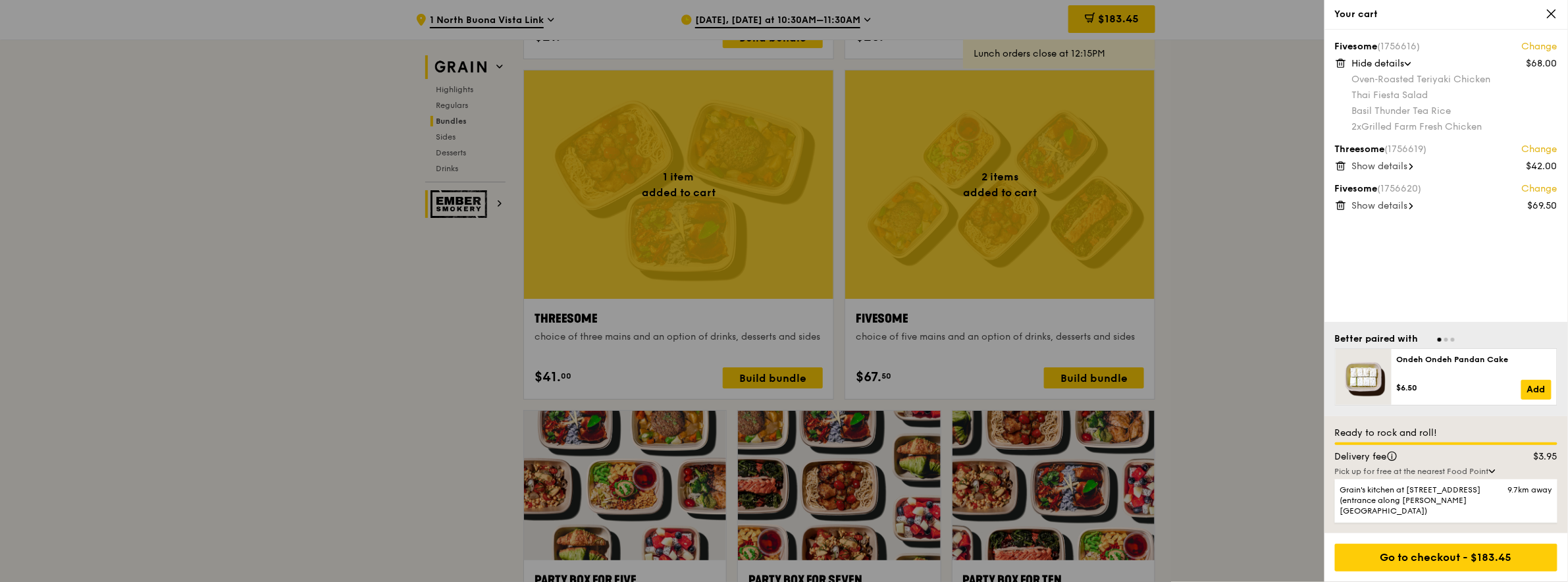
click at [1413, 166] on icon at bounding box center [1410, 166] width 4 height 7
click at [1394, 257] on span "Show details" at bounding box center [1379, 253] width 56 height 11
click at [1083, 378] on div at bounding box center [784, 291] width 1568 height 582
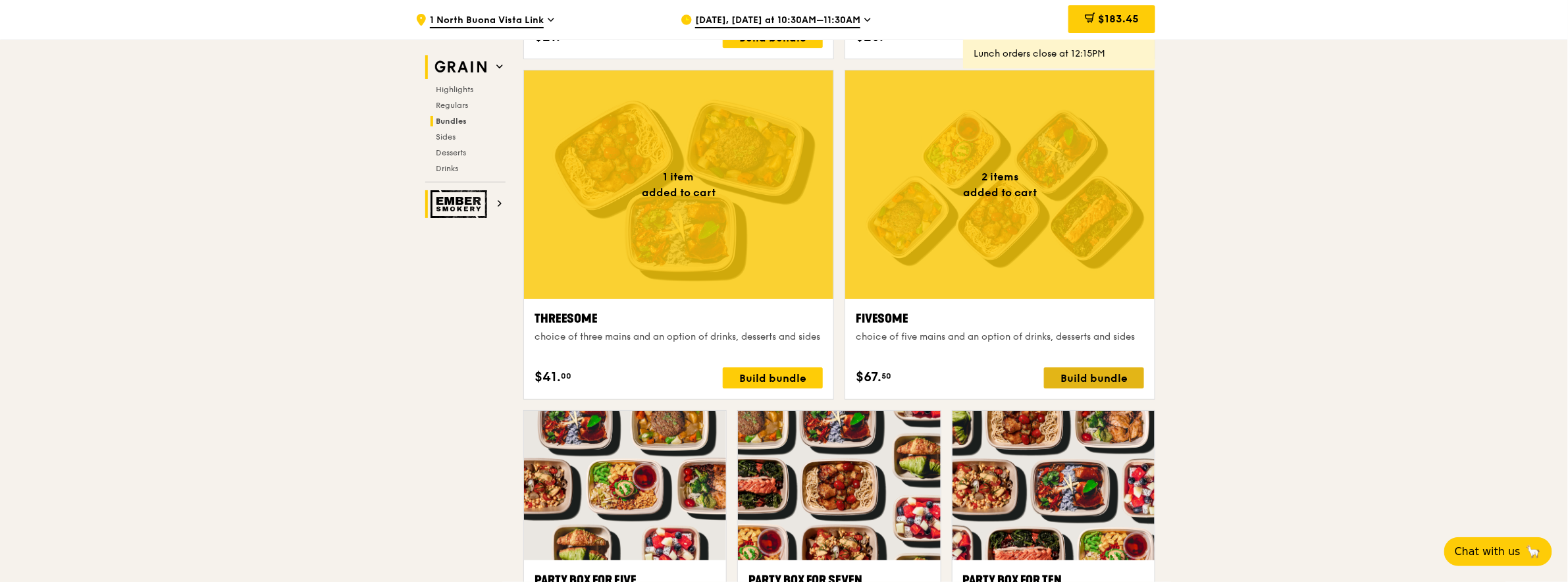
click at [1084, 376] on div "Build bundle" at bounding box center [1094, 377] width 100 height 21
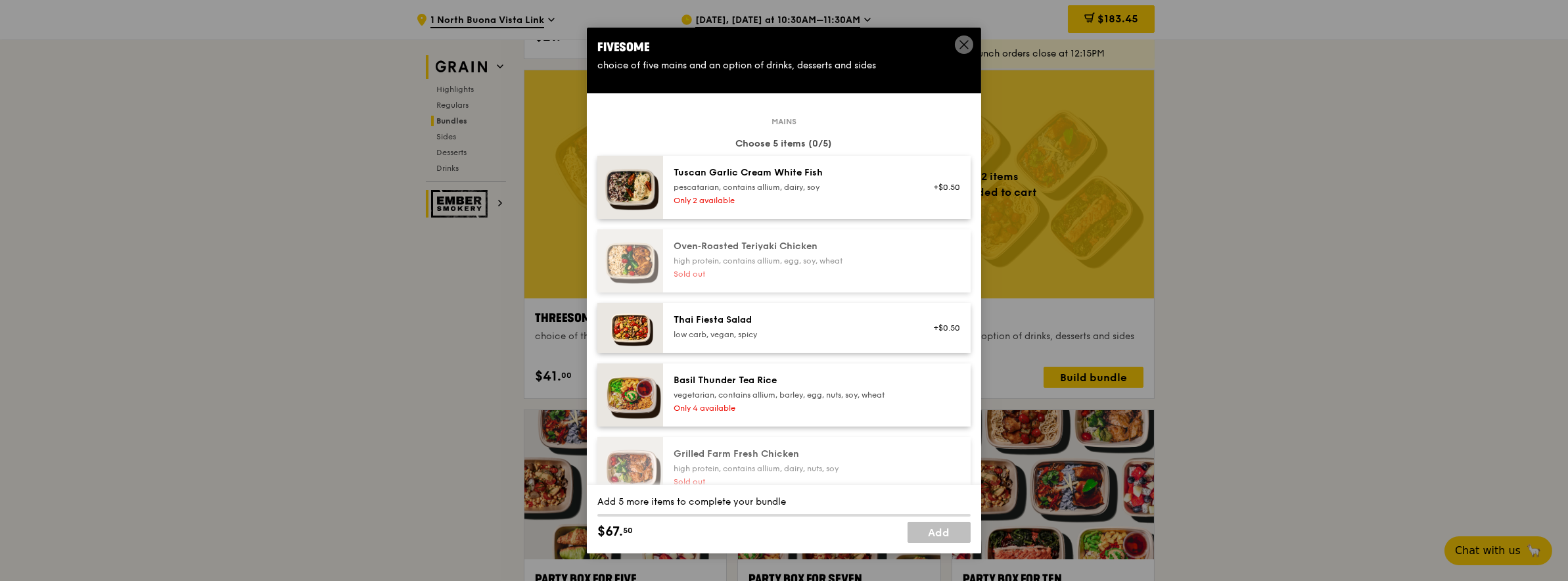
click at [853, 200] on div "Only 2 available" at bounding box center [792, 200] width 236 height 11
click at [853, 199] on div "Only 2 available" at bounding box center [792, 200] width 236 height 11
click at [857, 186] on div "pescatarian, contains allium, dairy, soy" at bounding box center [792, 187] width 236 height 11
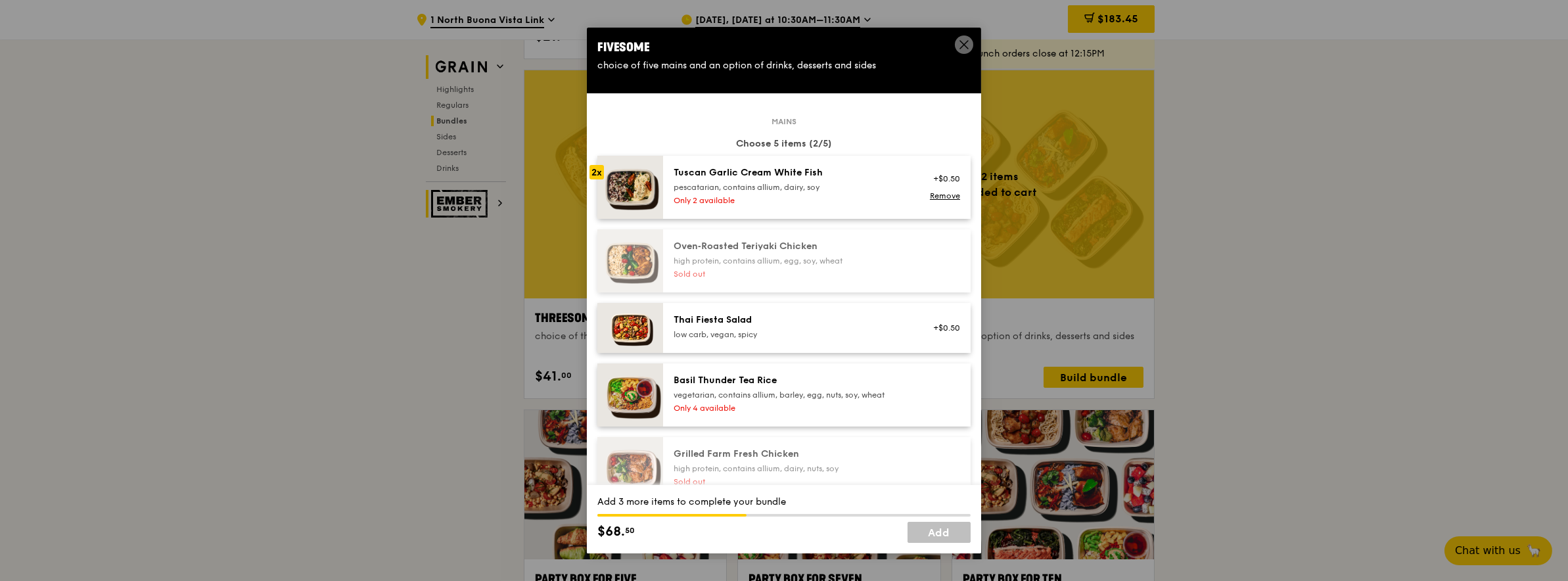
click at [857, 186] on div "pescatarian, contains allium, dairy, soy" at bounding box center [792, 187] width 236 height 11
click at [834, 235] on div "Oven‑Roasted Teriyaki Chicken high protein, contains allium, egg, soy, wheat So…" at bounding box center [816, 260] width 307 height 63
click at [806, 330] on div "low carb, vegan, spicy" at bounding box center [792, 334] width 236 height 11
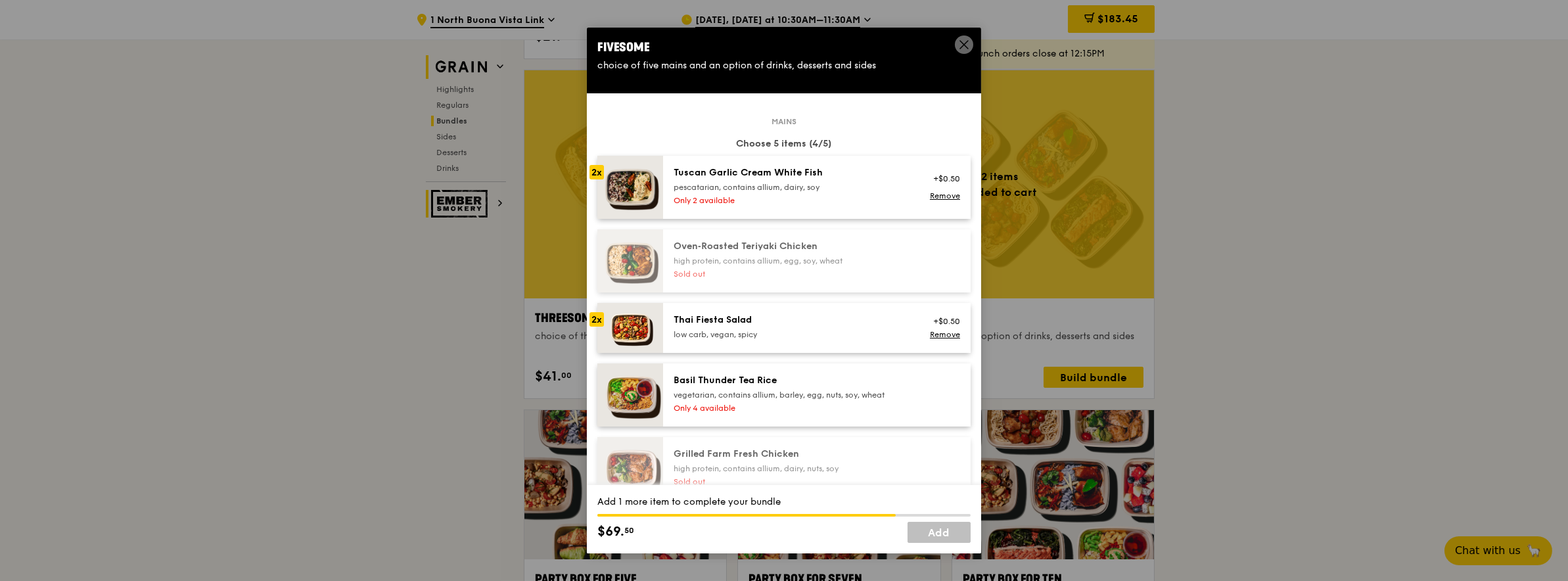
click at [806, 330] on div "low carb, vegan, spicy" at bounding box center [792, 334] width 236 height 11
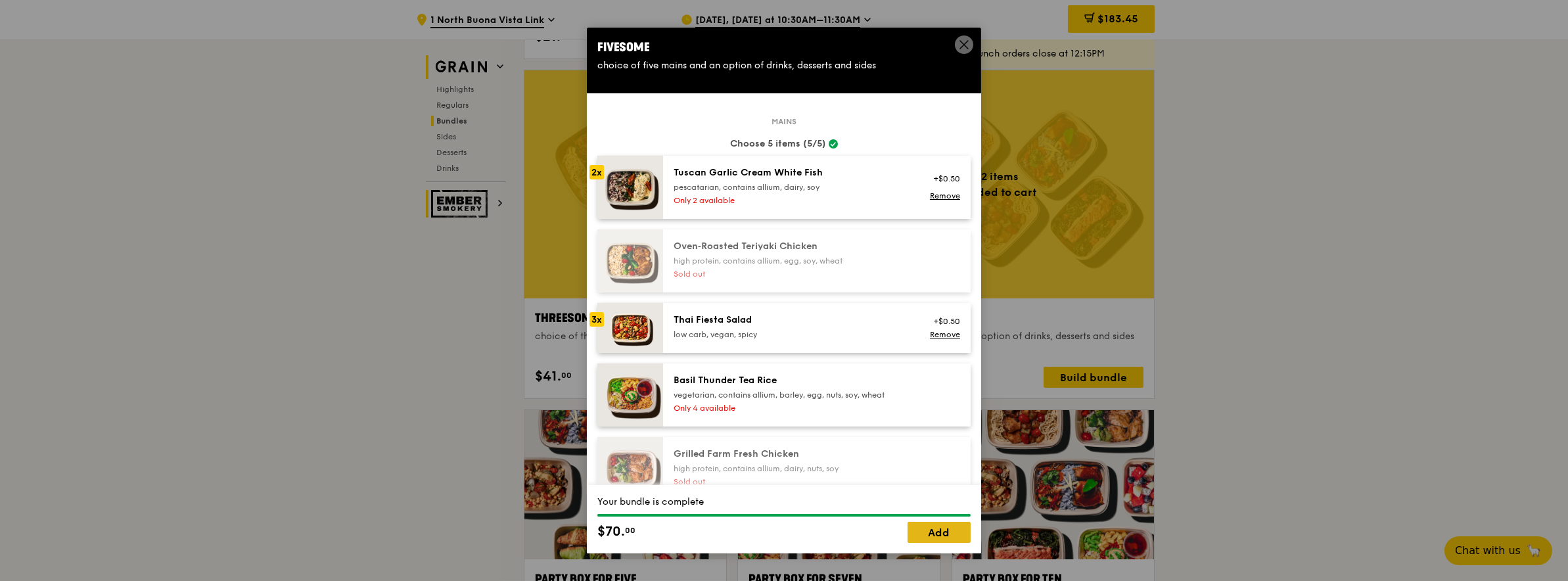
click at [946, 538] on link "Add" at bounding box center [939, 532] width 63 height 21
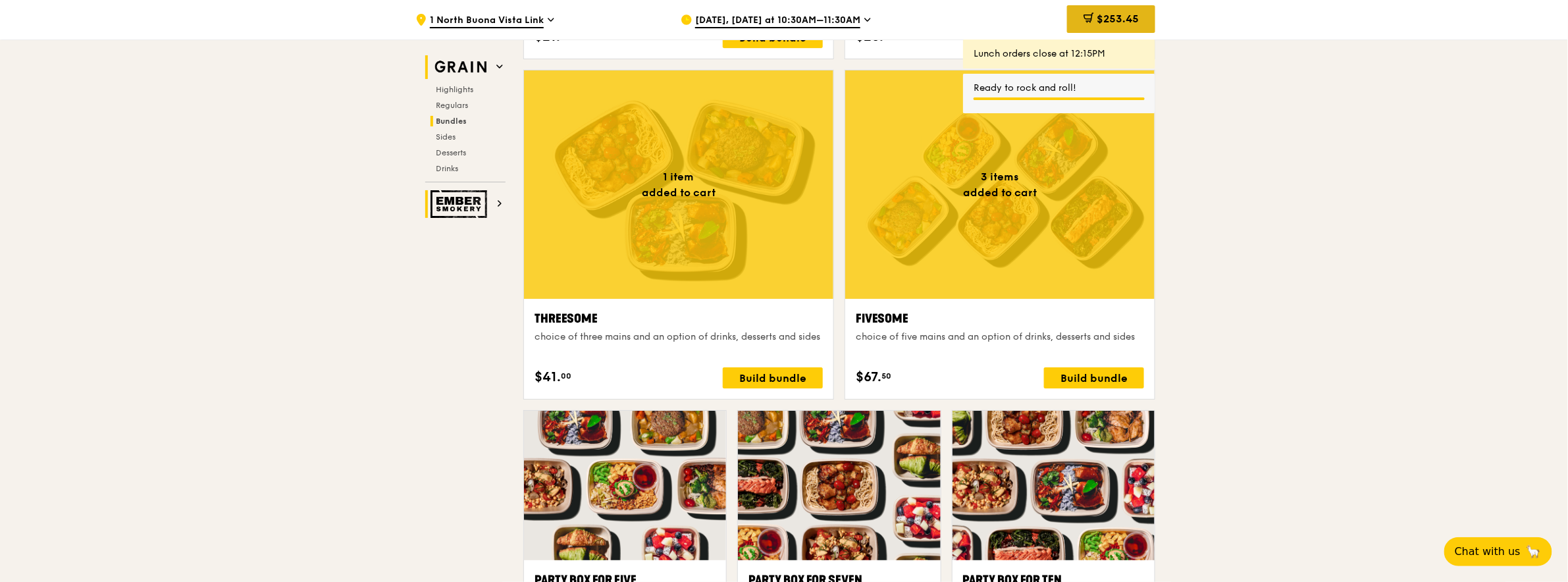
click at [1112, 22] on span "$253.45" at bounding box center [1118, 18] width 42 height 12
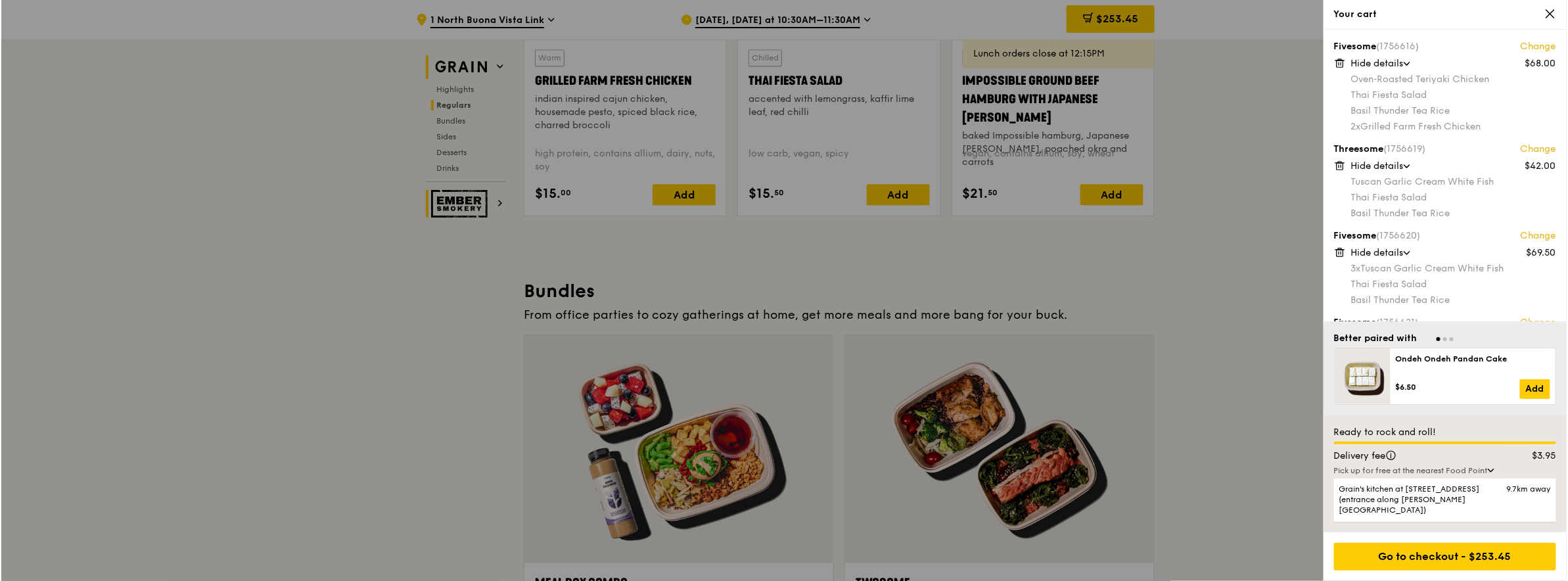
scroll to position [1861, 0]
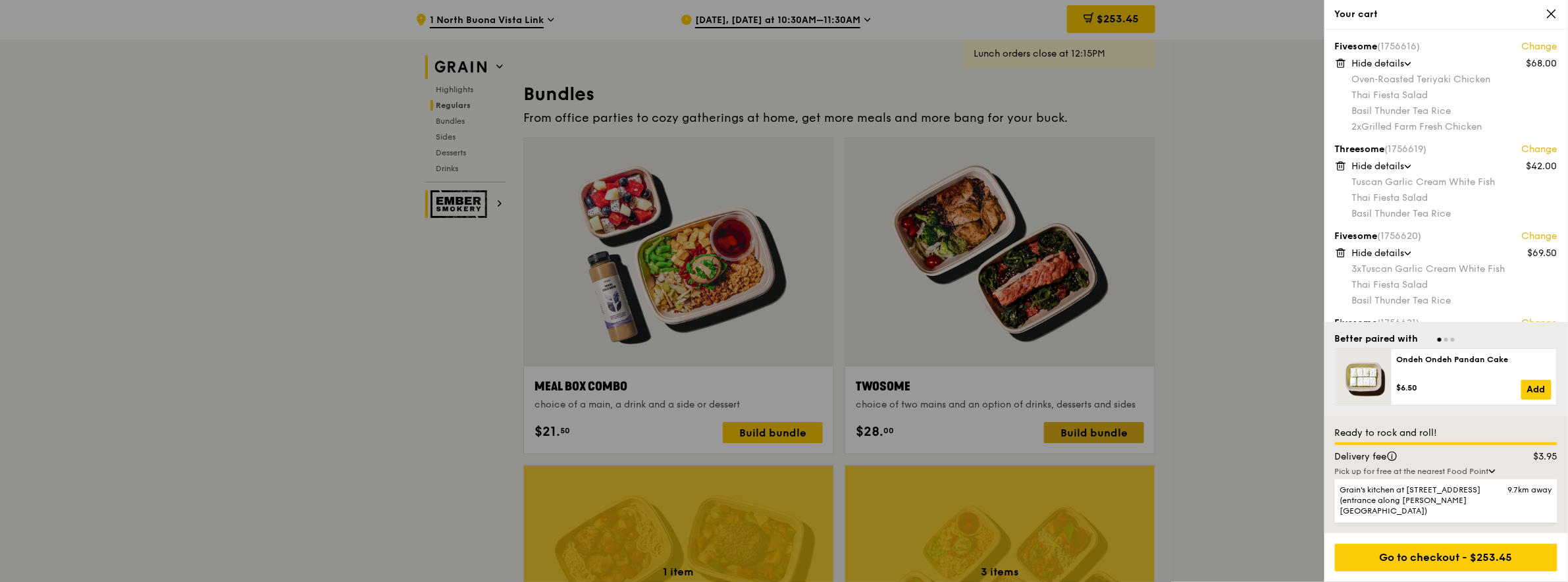
click at [1076, 425] on div at bounding box center [784, 291] width 1568 height 582
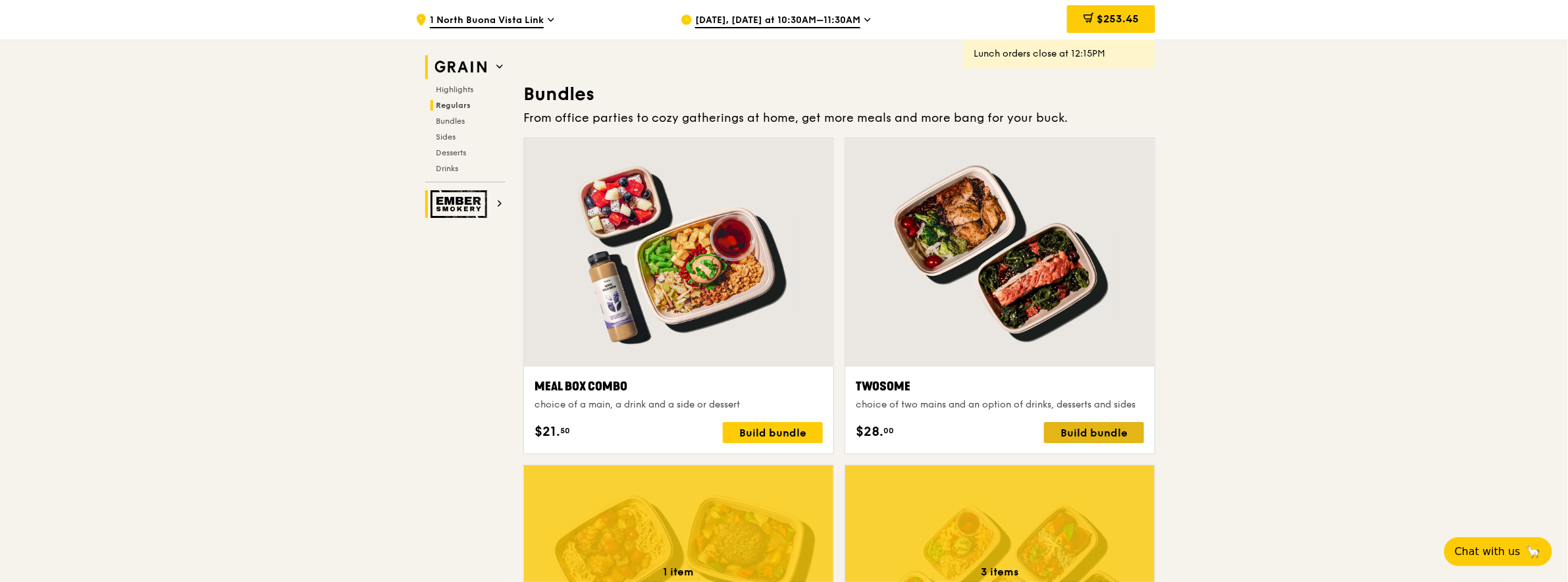
click at [1079, 434] on div "Build bundle" at bounding box center [1094, 432] width 100 height 21
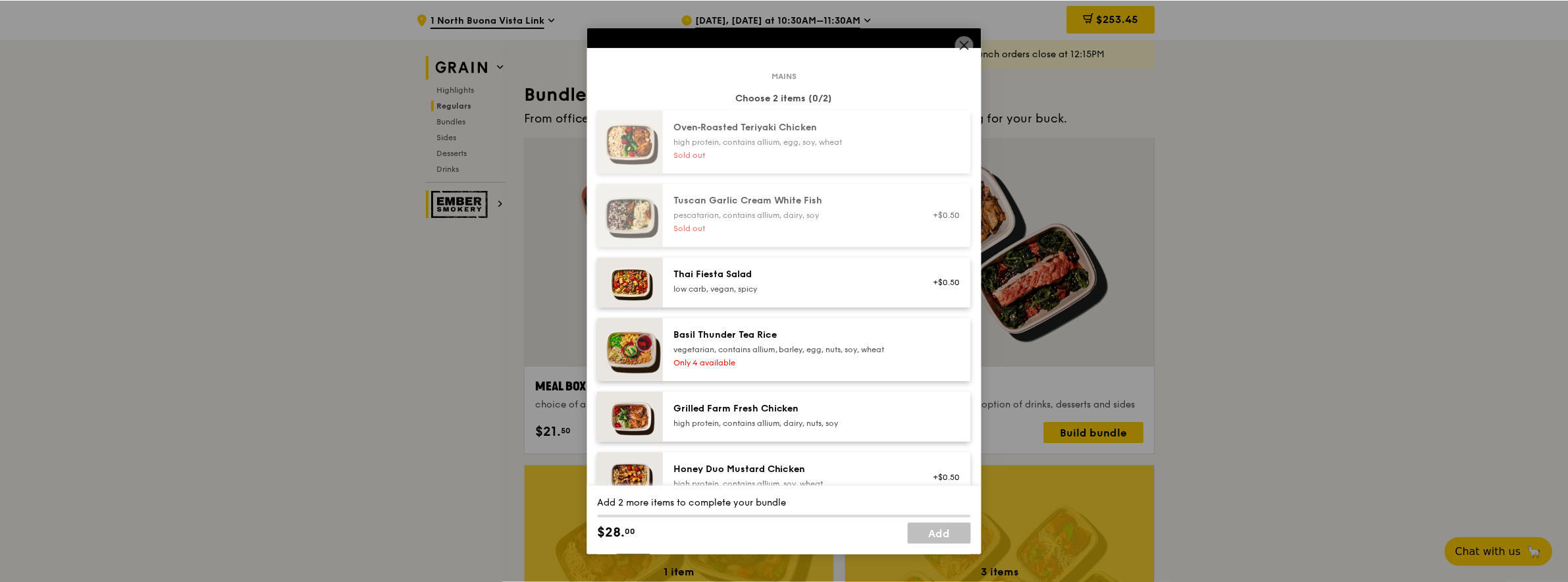
scroll to position [66, 0]
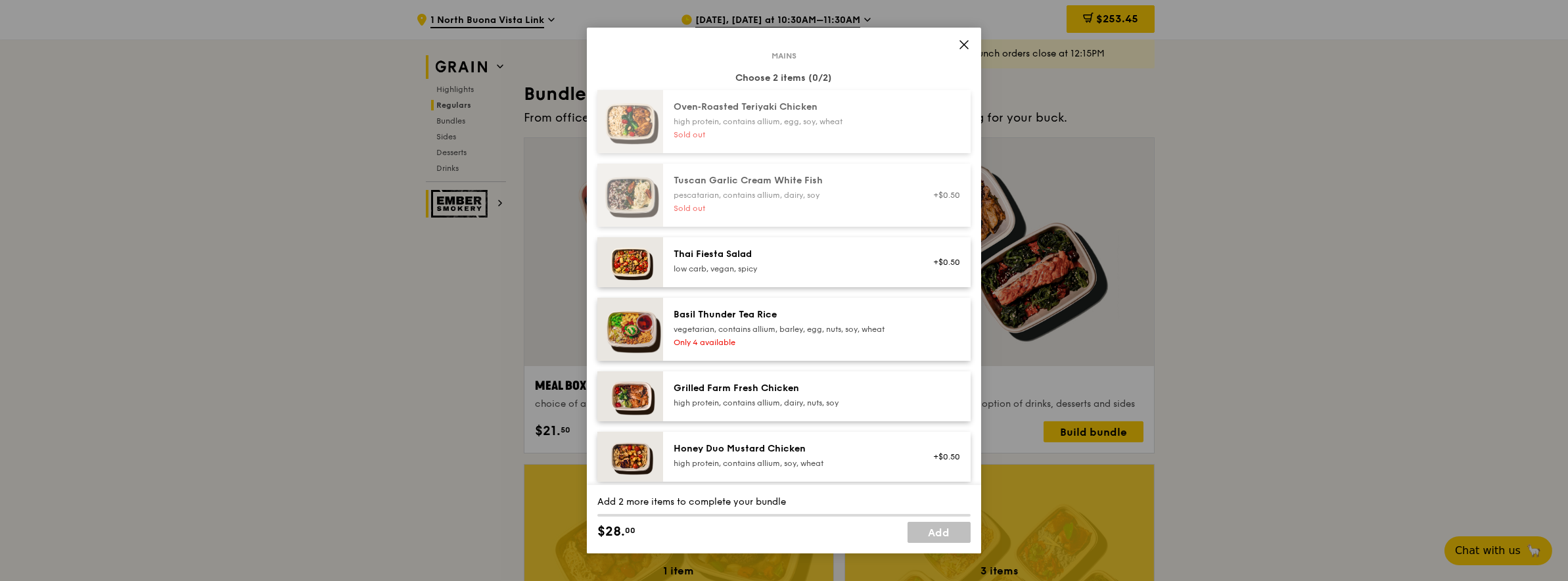
click at [747, 325] on div "vegetarian, contains allium, barley, egg, nuts, soy, wheat" at bounding box center [792, 329] width 236 height 11
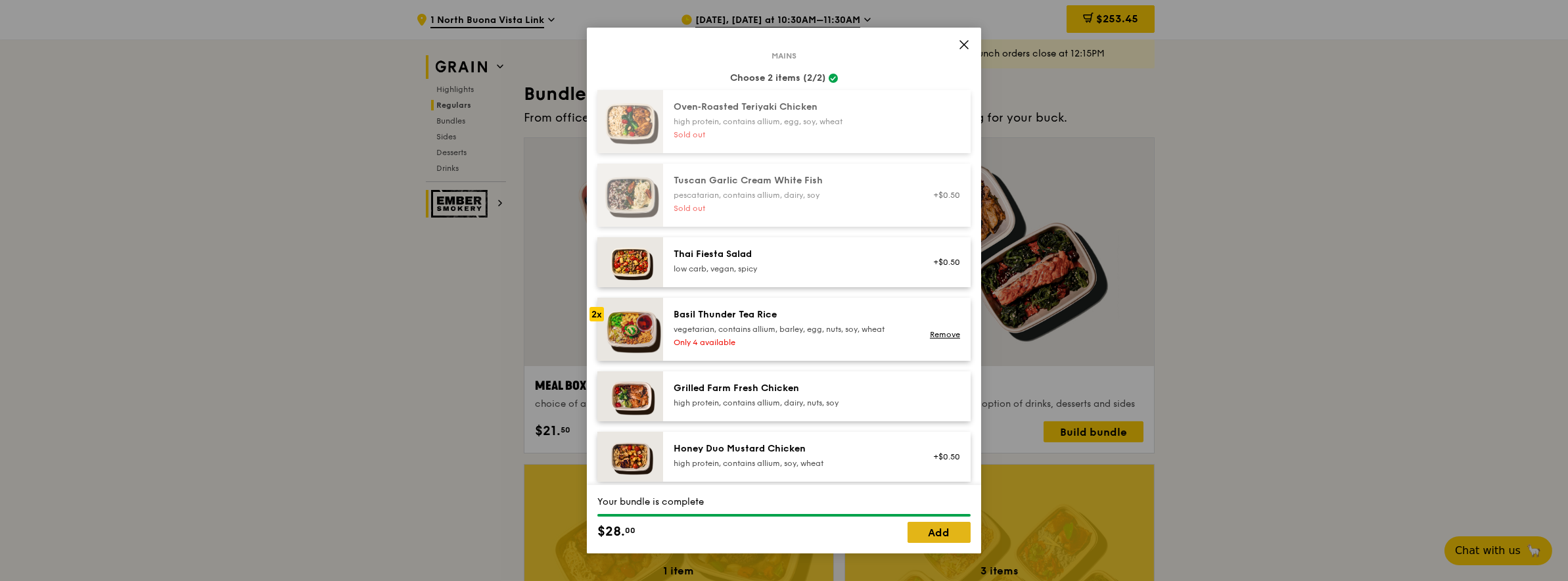
click at [944, 531] on link "Add" at bounding box center [939, 532] width 63 height 21
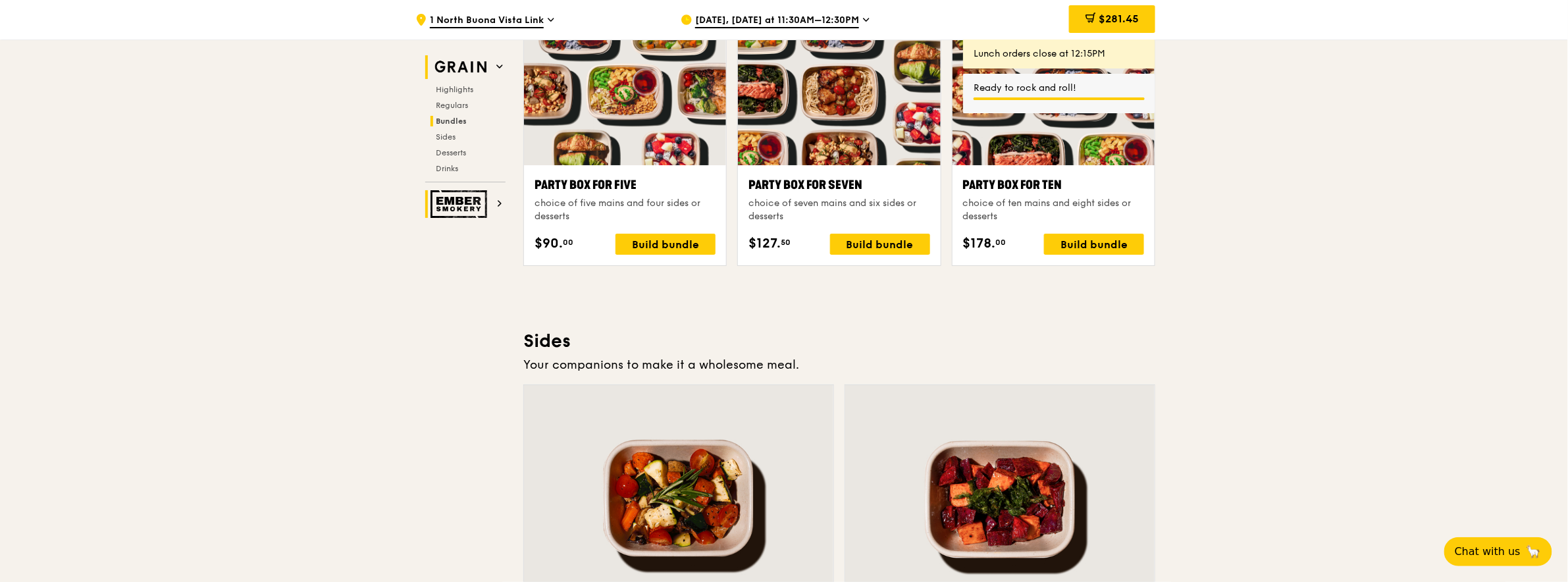
scroll to position [2390, 0]
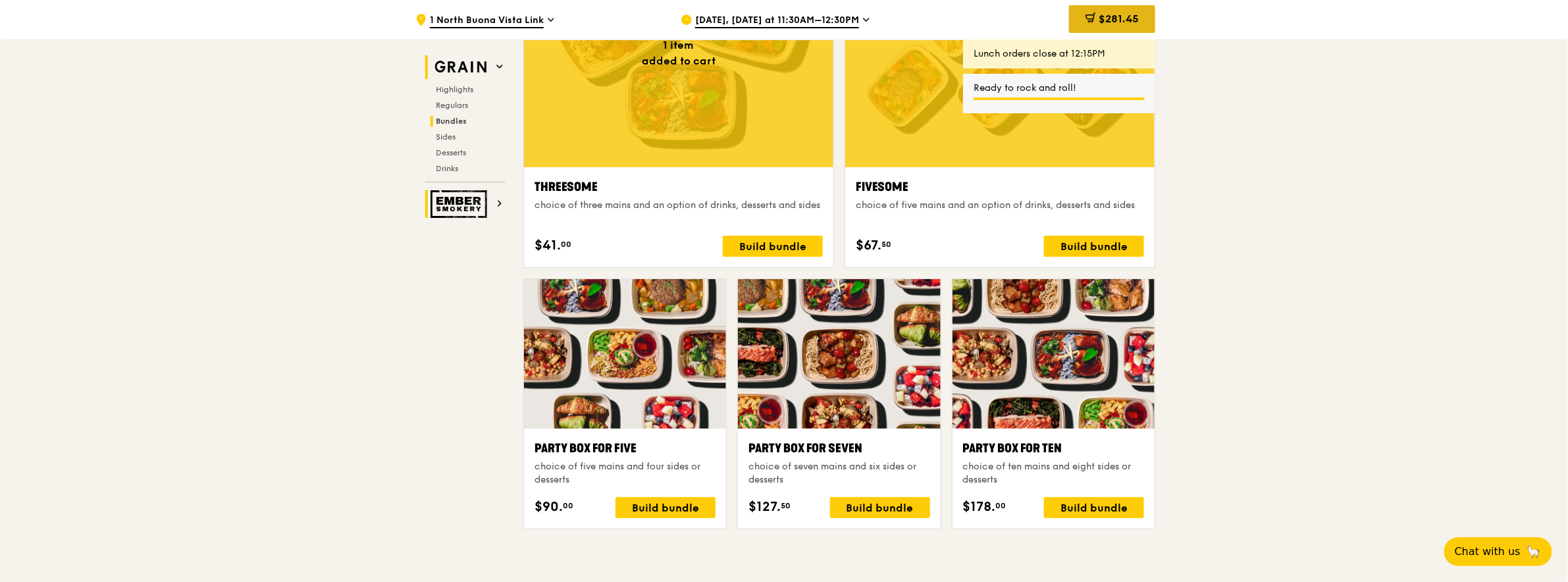
click at [1119, 18] on span "$281.45" at bounding box center [1118, 18] width 40 height 12
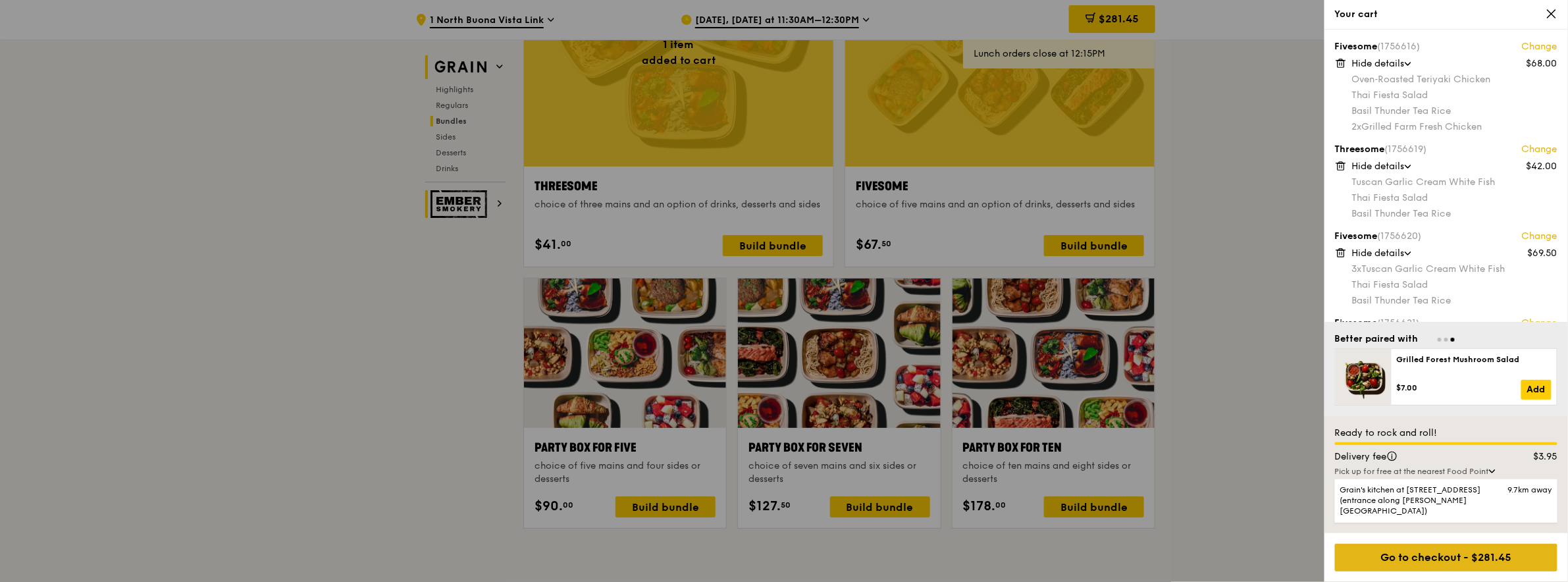
scroll to position [2392, 0]
click at [1484, 555] on div "Go to checkout - $281.45" at bounding box center [1446, 557] width 222 height 28
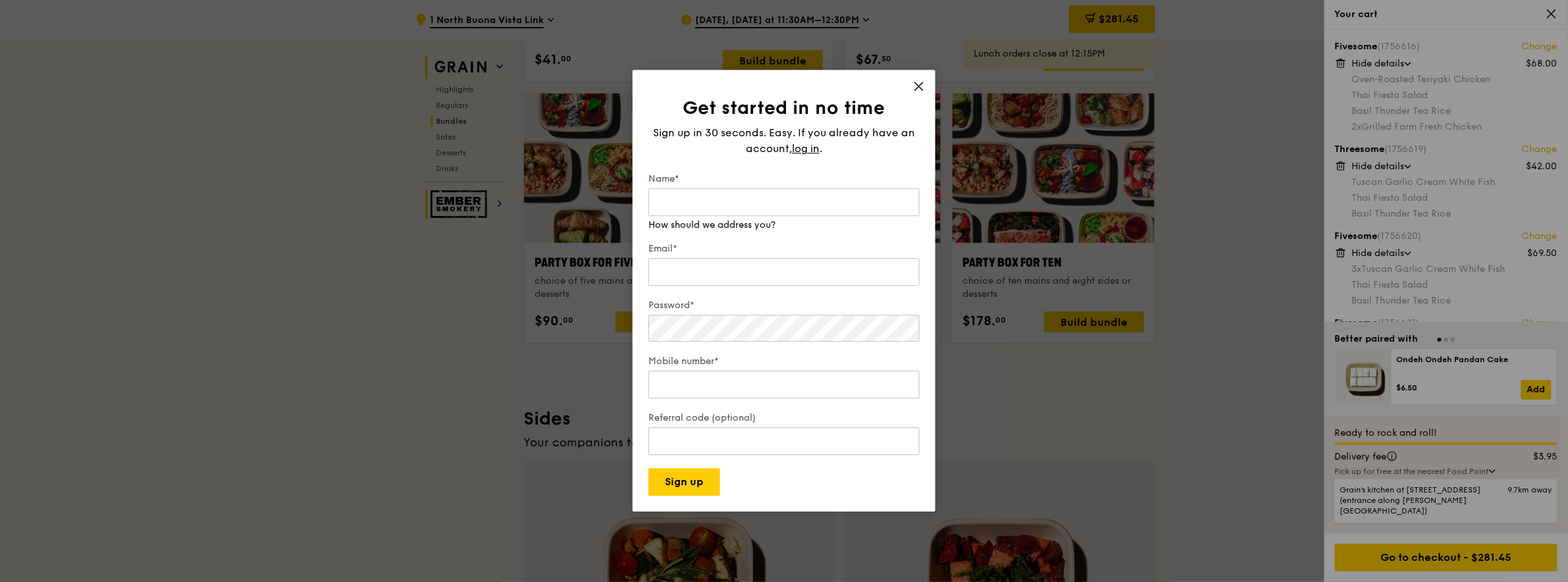
scroll to position [2589, 0]
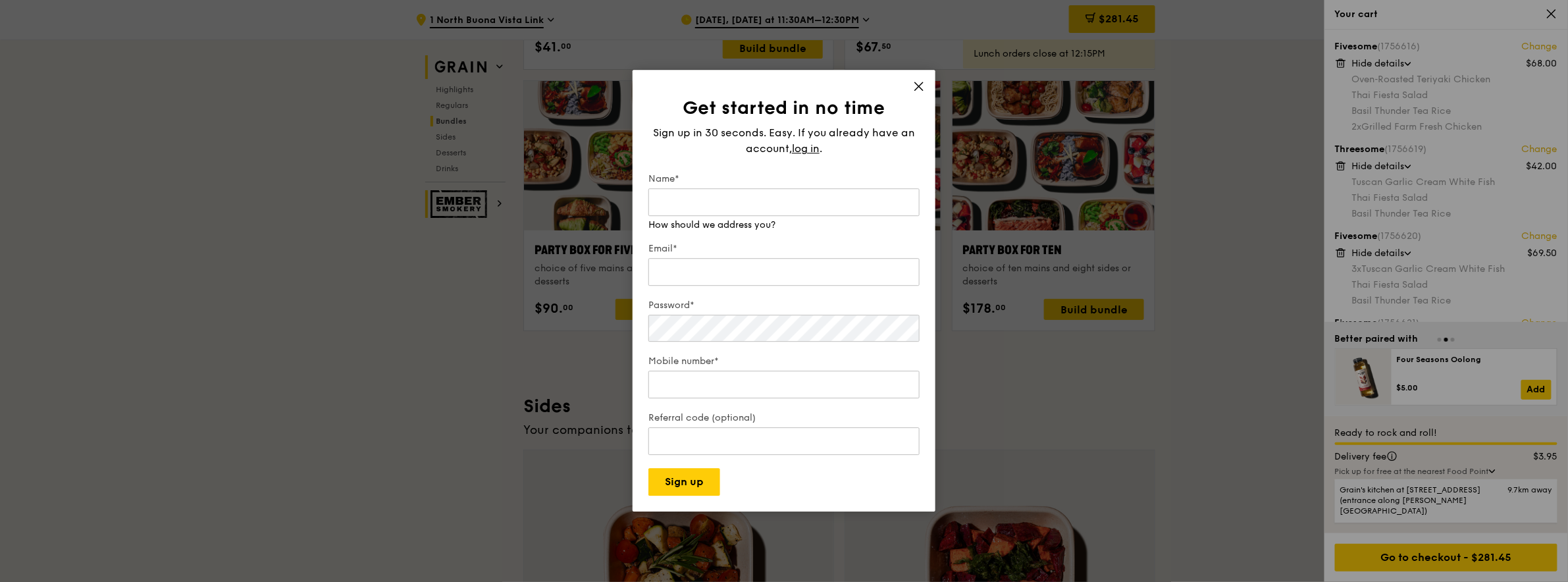
click at [921, 89] on icon at bounding box center [919, 86] width 12 height 12
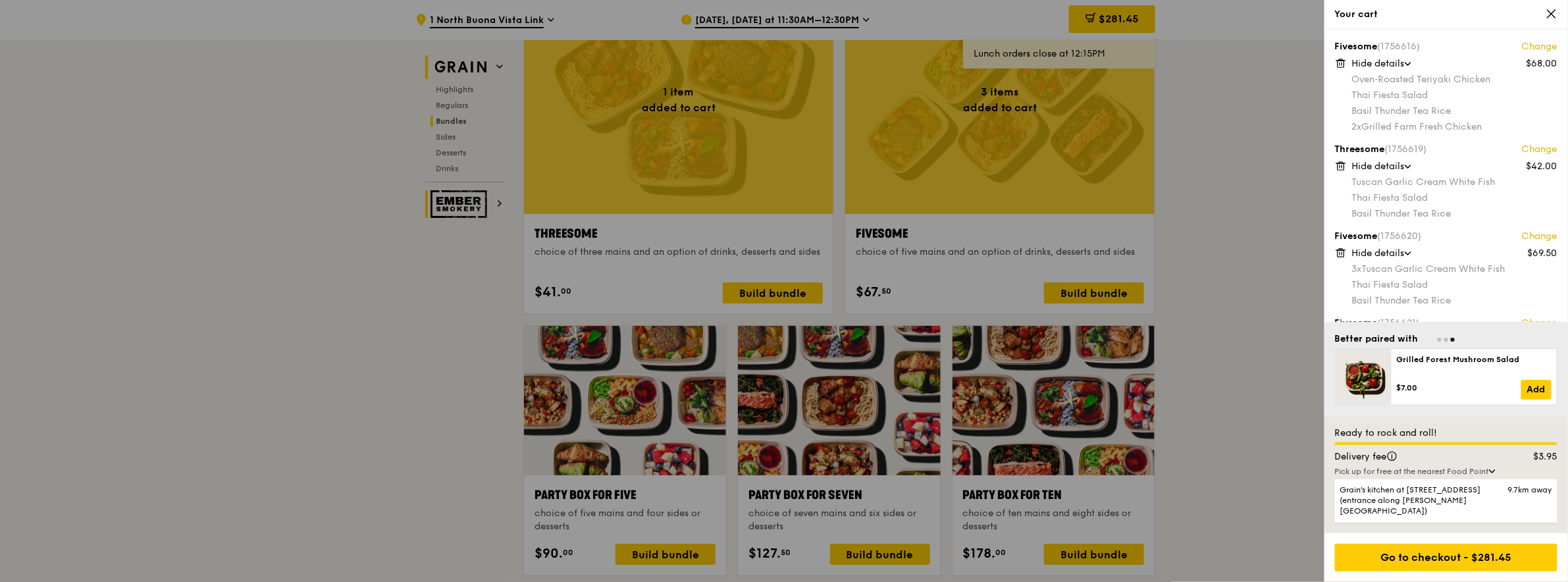
scroll to position [2325, 0]
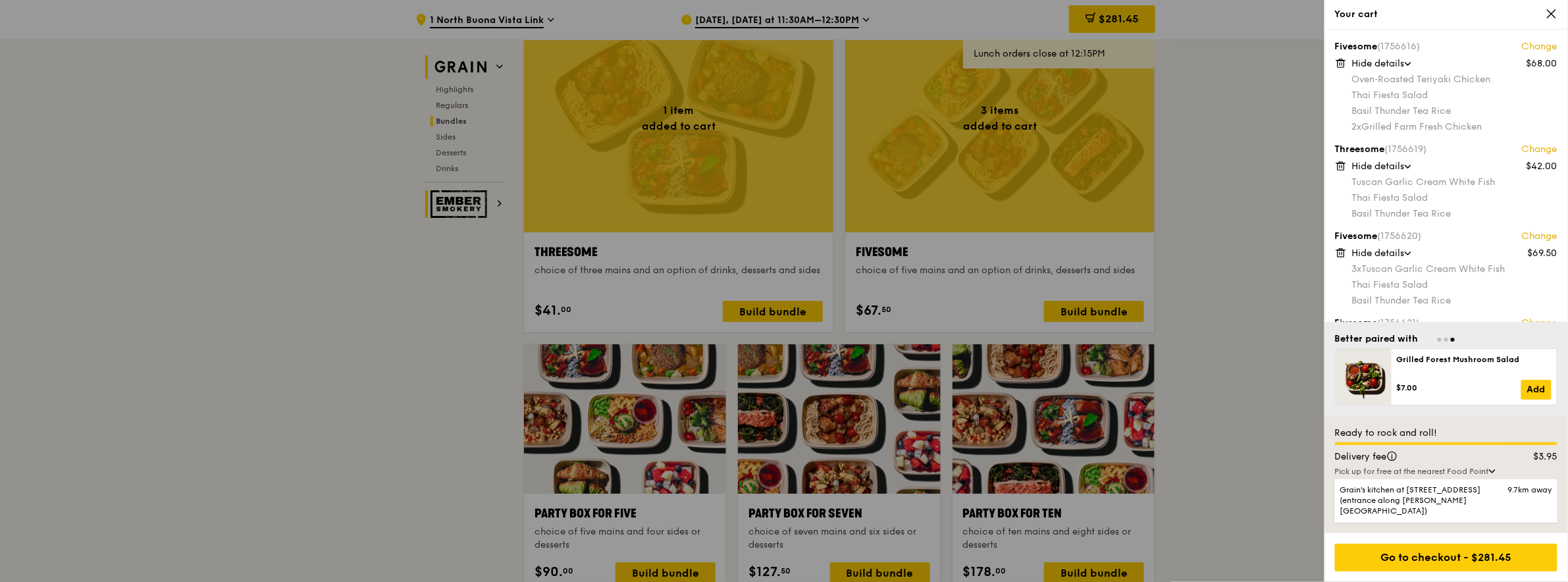
click at [791, 16] on div at bounding box center [784, 291] width 1568 height 582
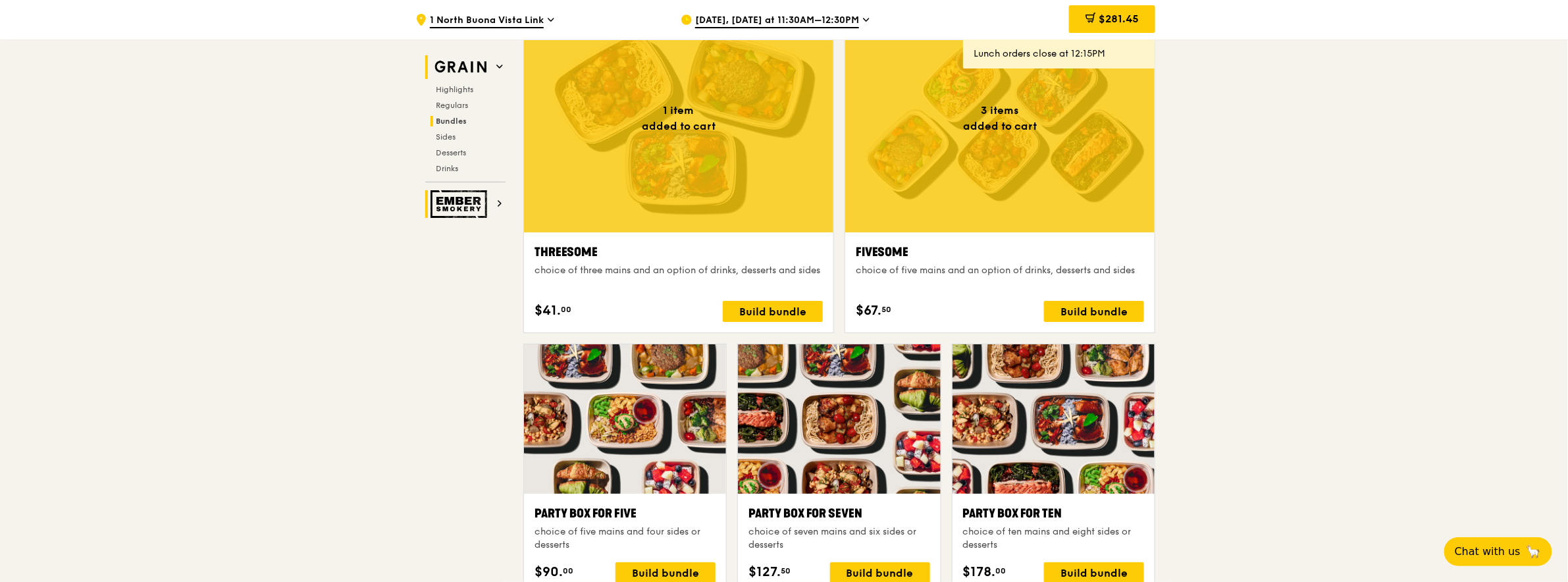
click at [796, 21] on span "[DATE], [DATE] at 11:30AM–12:30PM" at bounding box center [777, 21] width 164 height 14
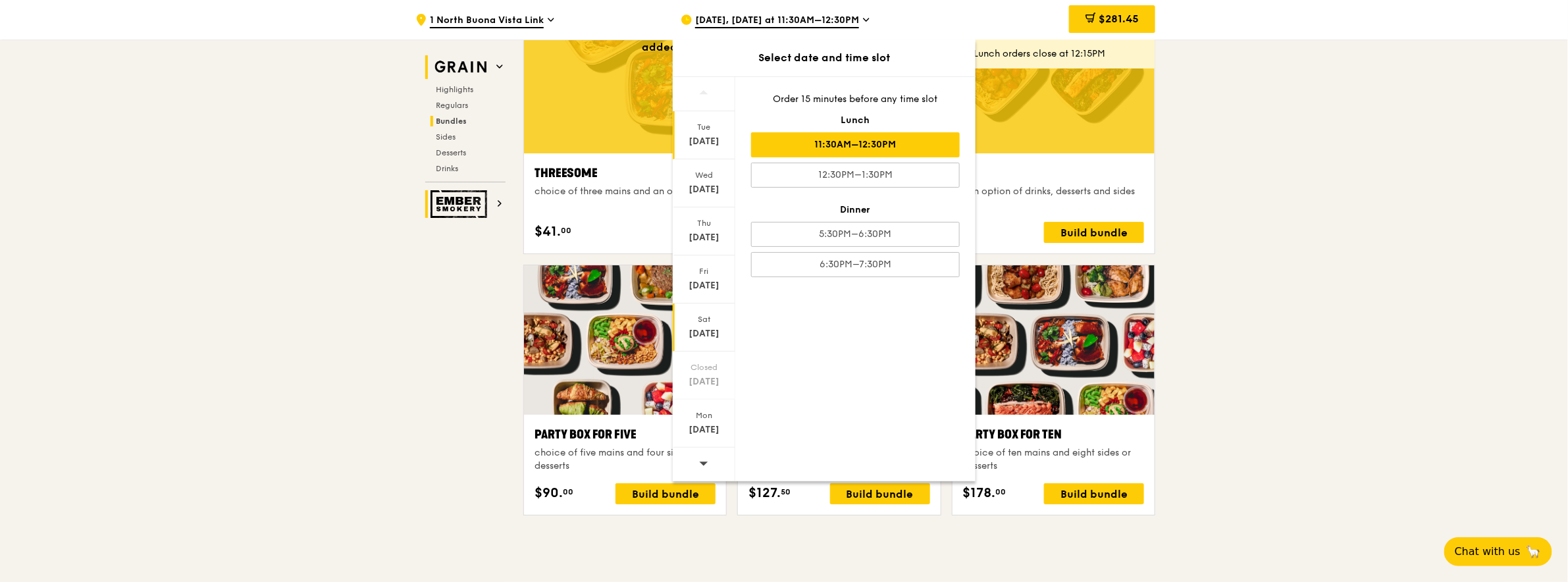
scroll to position [2523, 0]
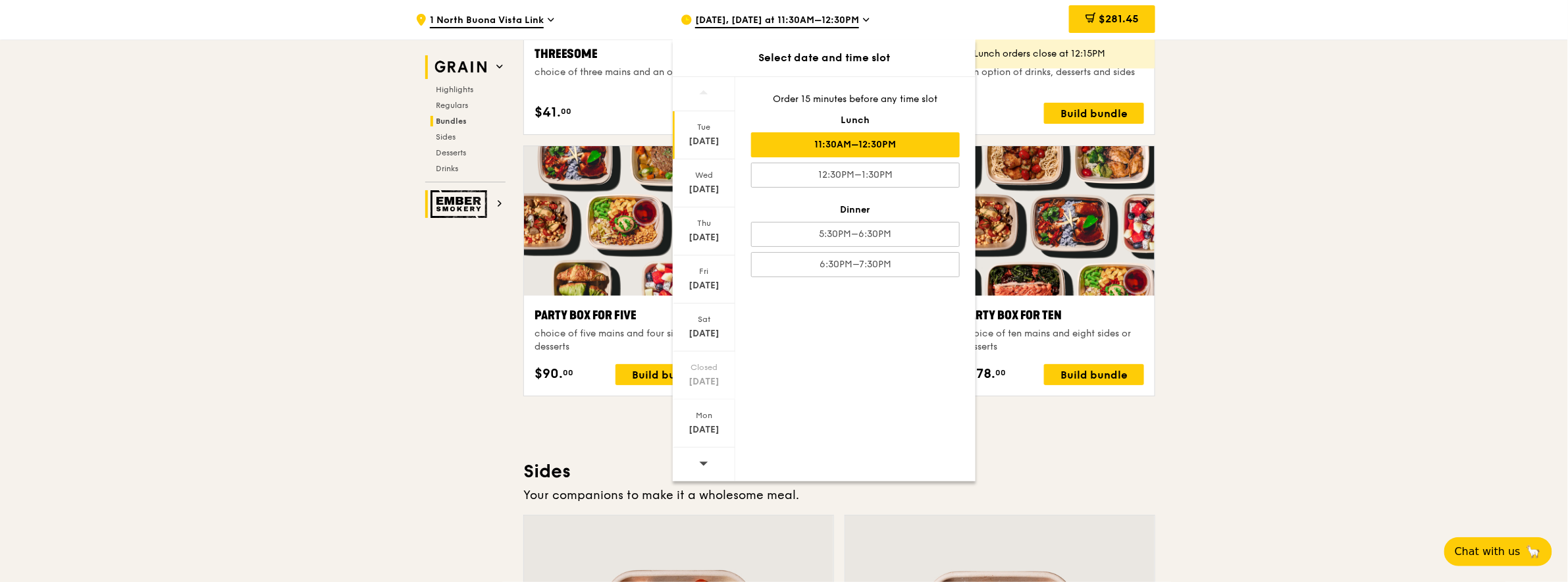
click at [704, 458] on icon at bounding box center [703, 463] width 9 height 10
click at [710, 144] on div "[DATE]" at bounding box center [704, 141] width 59 height 13
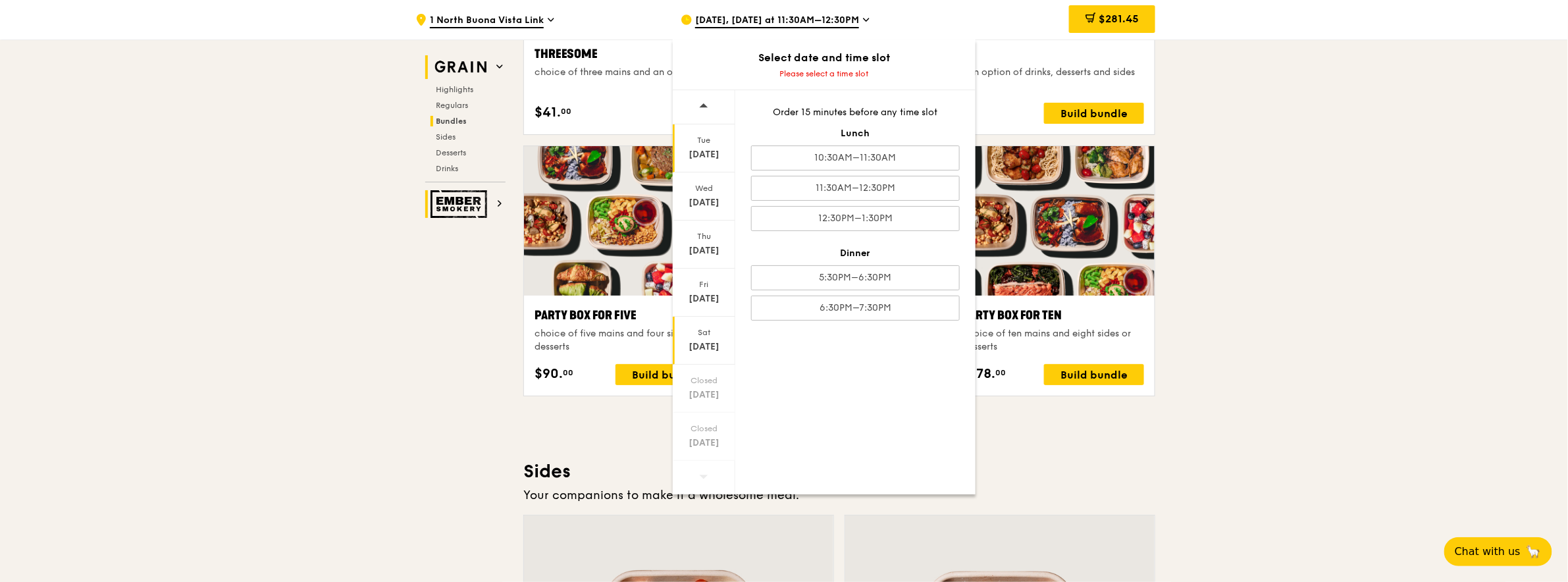
click at [704, 333] on div "Sat" at bounding box center [704, 332] width 59 height 11
click at [701, 235] on div "Thu" at bounding box center [704, 236] width 59 height 11
click at [1216, 150] on div ".cls-1 { fill: none; stroke: #fff; stroke-linecap: round; stroke-linejoin: roun…" at bounding box center [784, 292] width 1568 height 5551
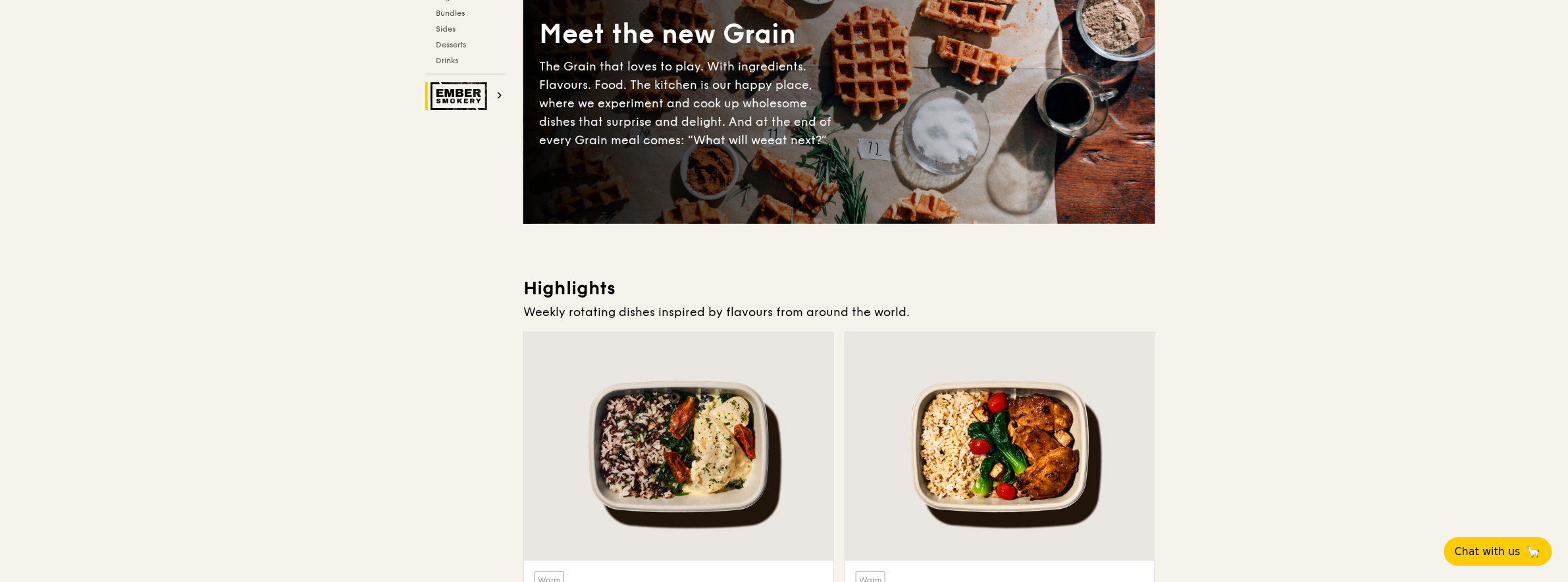
scroll to position [25, 0]
